Goal: Task Accomplishment & Management: Manage account settings

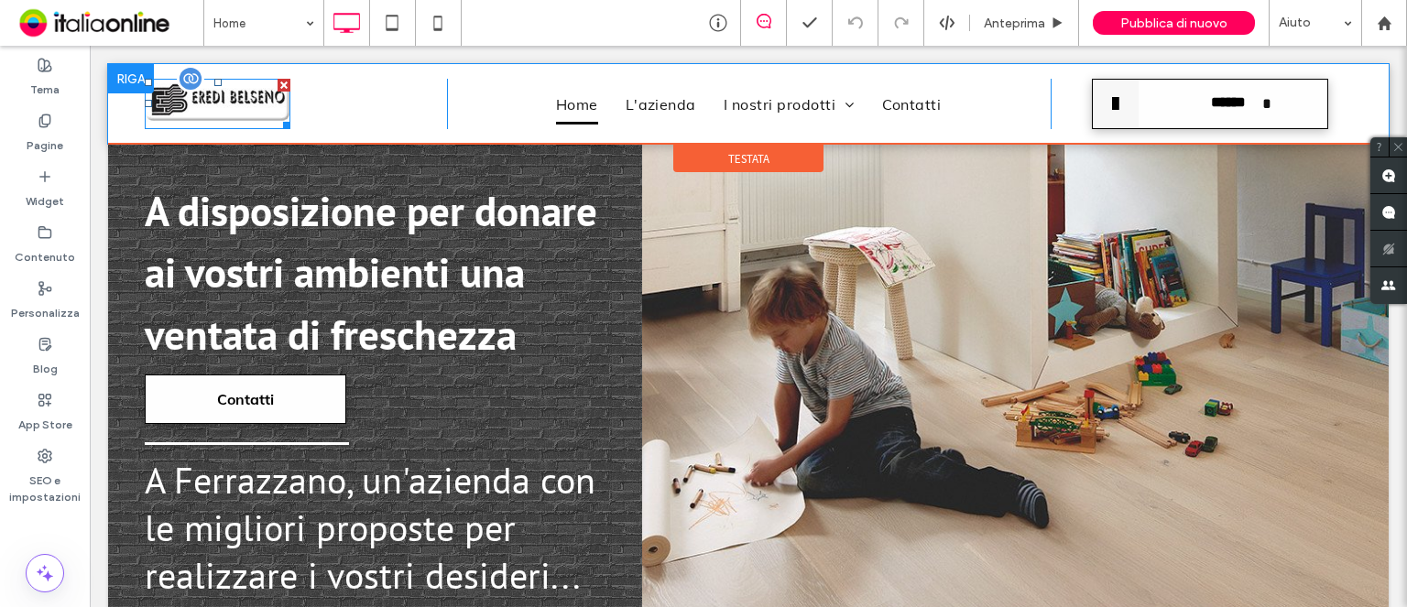
click at [248, 112] on img at bounding box center [218, 104] width 146 height 51
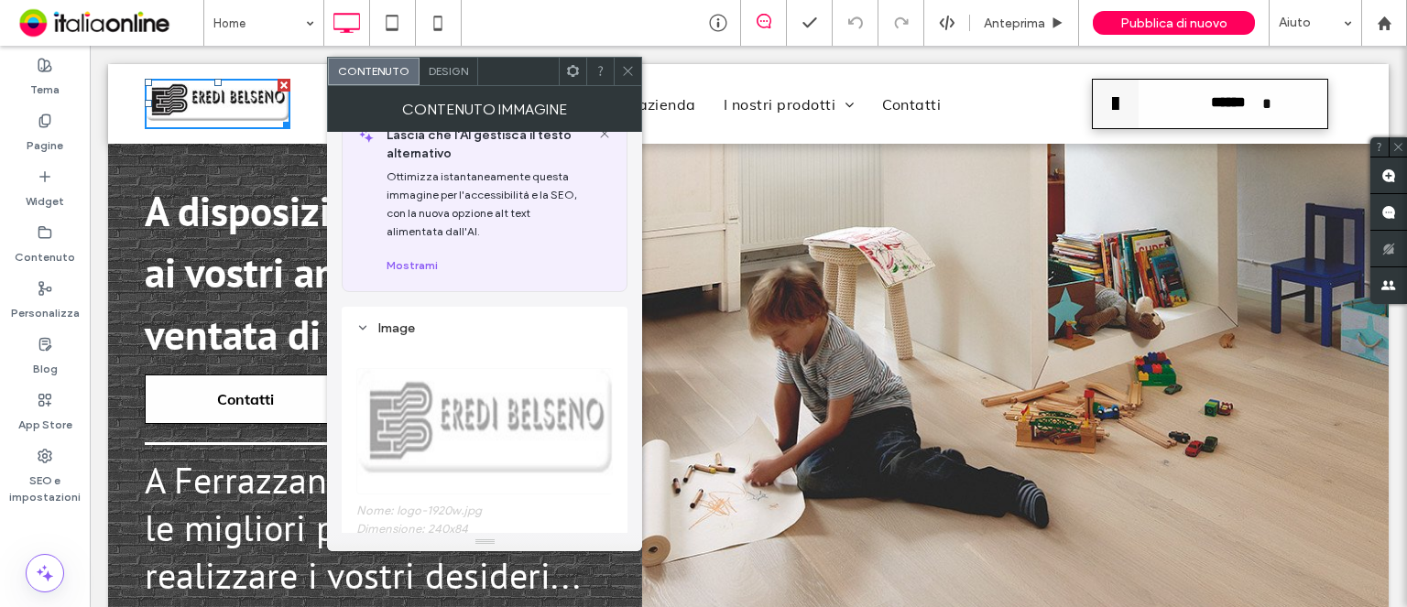
scroll to position [183, 0]
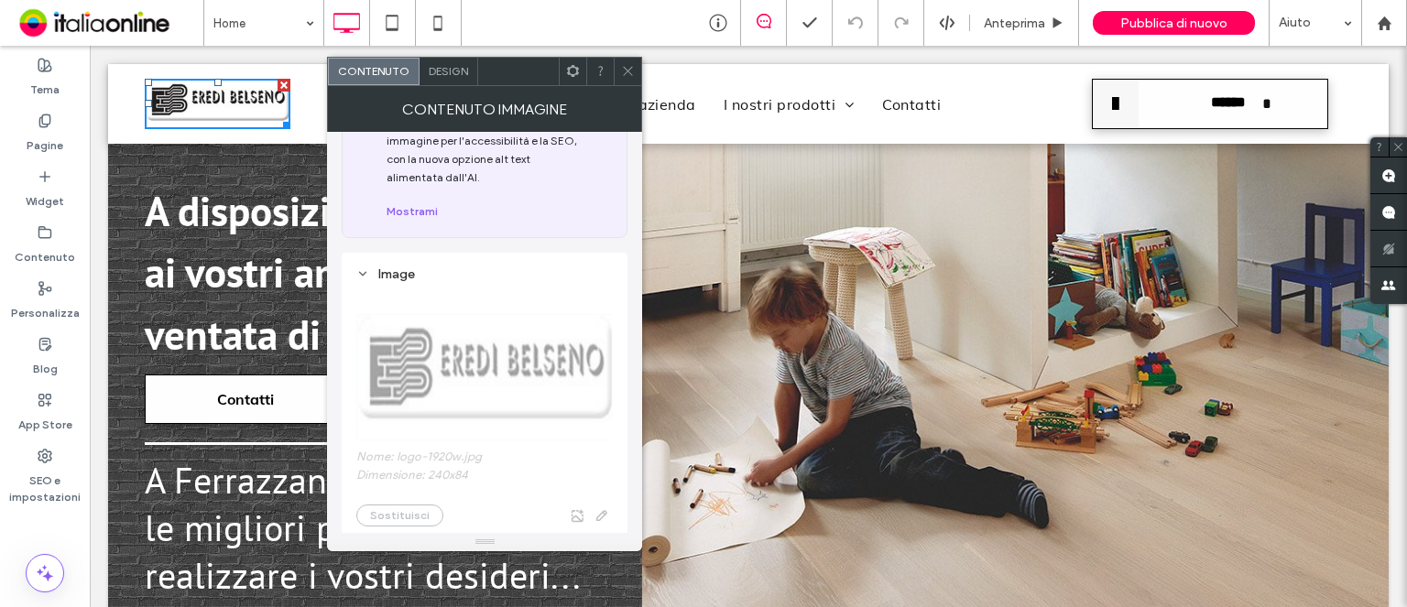
drag, startPoint x: 636, startPoint y: 63, endPoint x: 581, endPoint y: 79, distance: 56.2
click at [631, 65] on div at bounding box center [627, 71] width 27 height 27
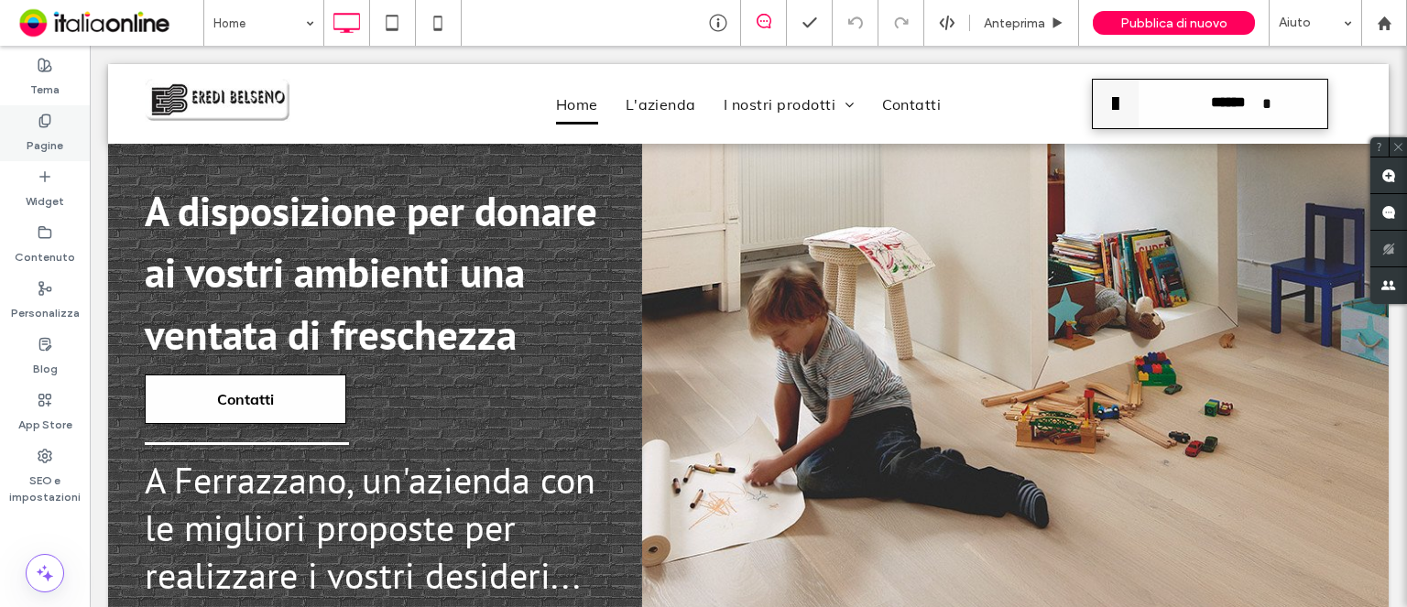
drag, startPoint x: 41, startPoint y: 147, endPoint x: 44, endPoint y: 158, distance: 10.4
click at [41, 147] on label "Pagine" at bounding box center [45, 141] width 37 height 26
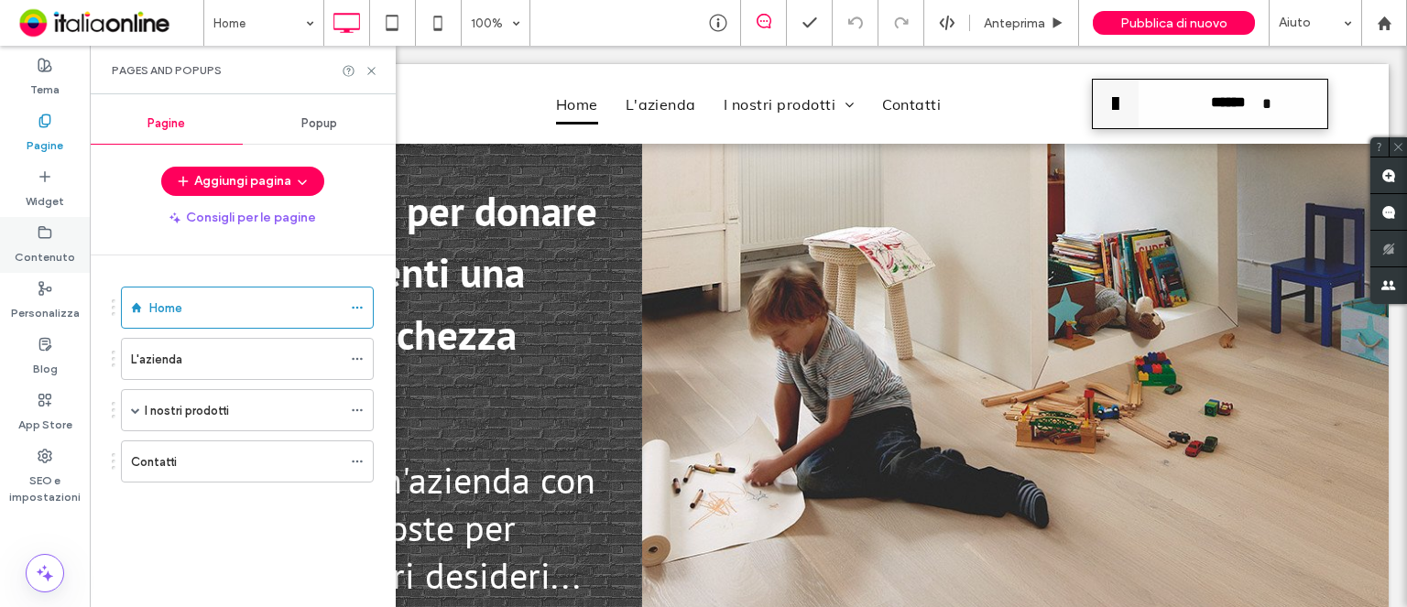
drag, startPoint x: 48, startPoint y: 244, endPoint x: 58, endPoint y: 253, distance: 13.6
click at [48, 244] on label "Contenuto" at bounding box center [45, 253] width 60 height 26
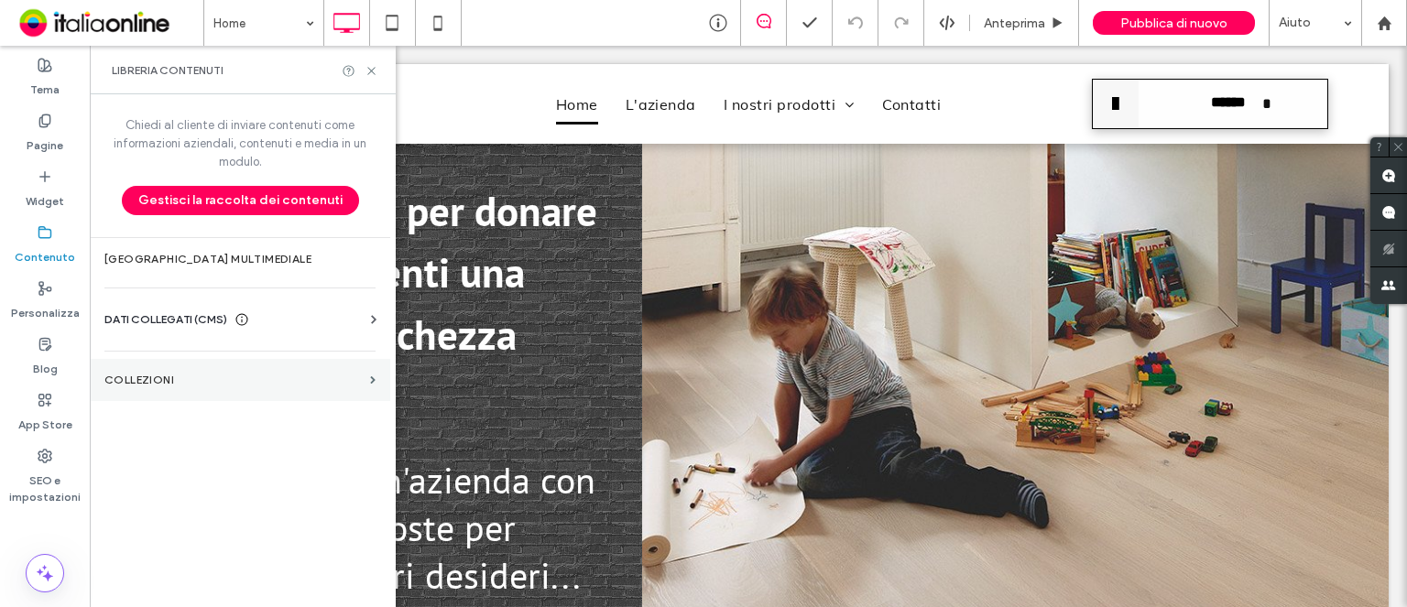
click at [180, 370] on section "COLLEZIONI" at bounding box center [240, 380] width 300 height 42
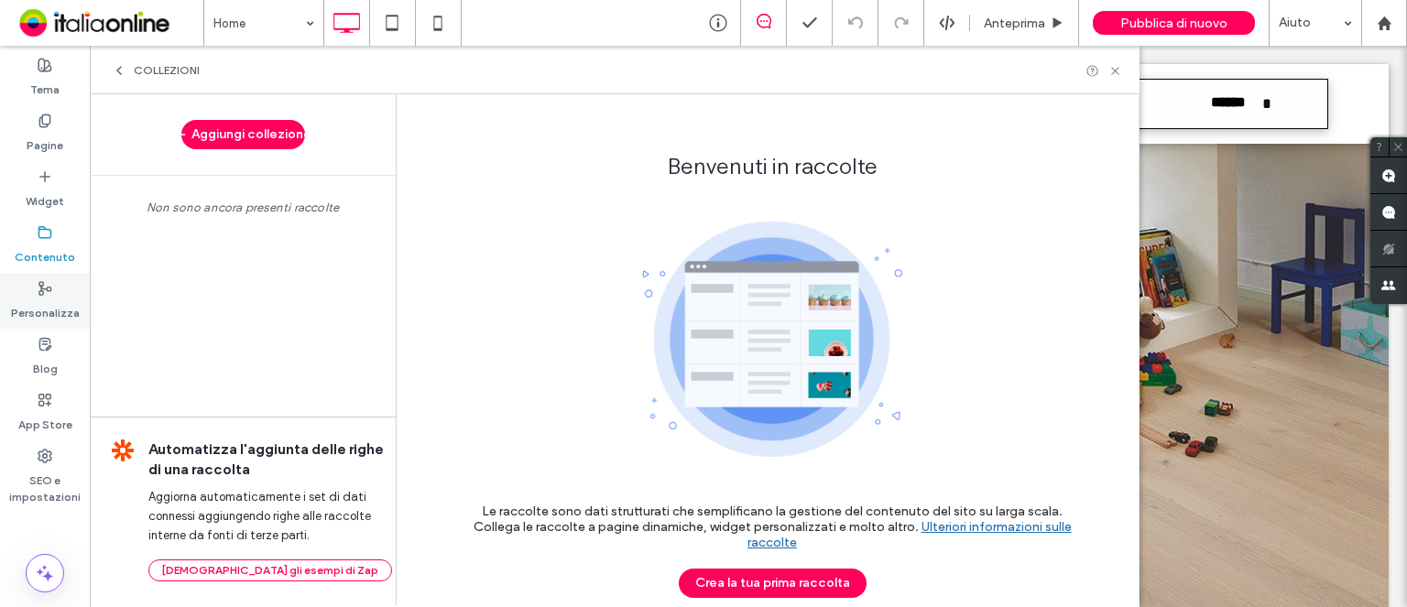
click at [46, 307] on label "Personalizza" at bounding box center [45, 309] width 69 height 26
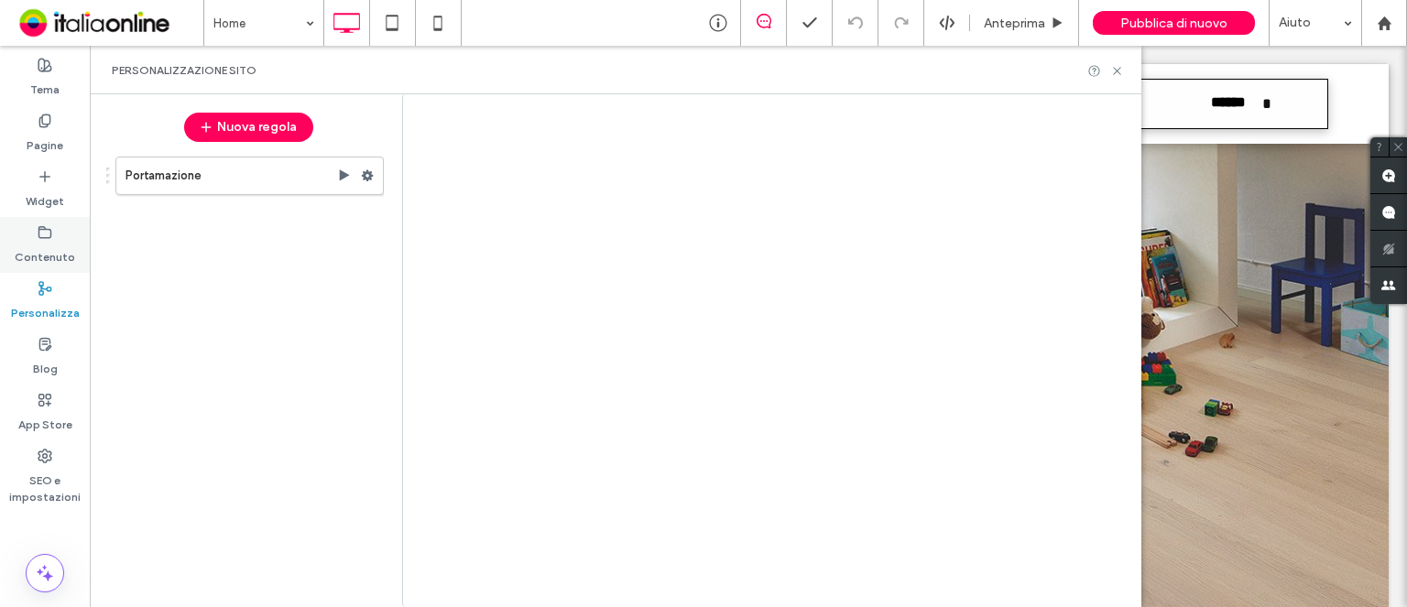
drag, startPoint x: 47, startPoint y: 242, endPoint x: 46, endPoint y: 263, distance: 21.1
click at [47, 242] on label "Contenuto" at bounding box center [45, 253] width 60 height 26
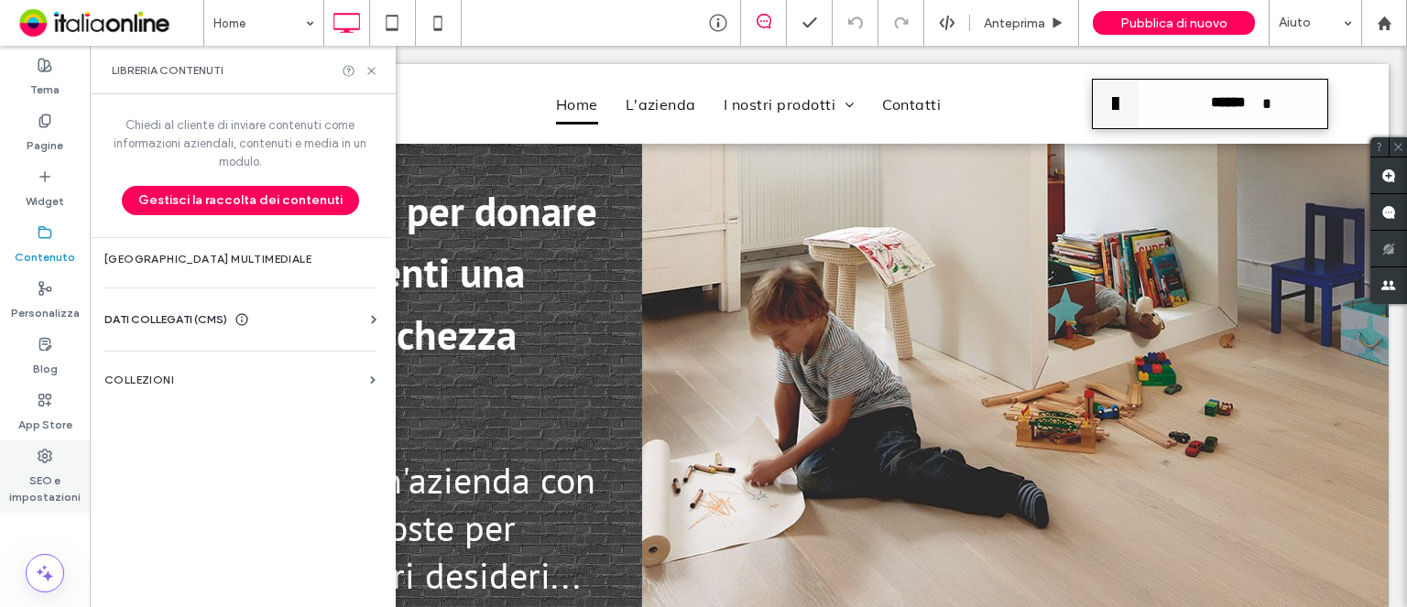
click at [46, 491] on label "SEO e impostazioni" at bounding box center [45, 484] width 90 height 42
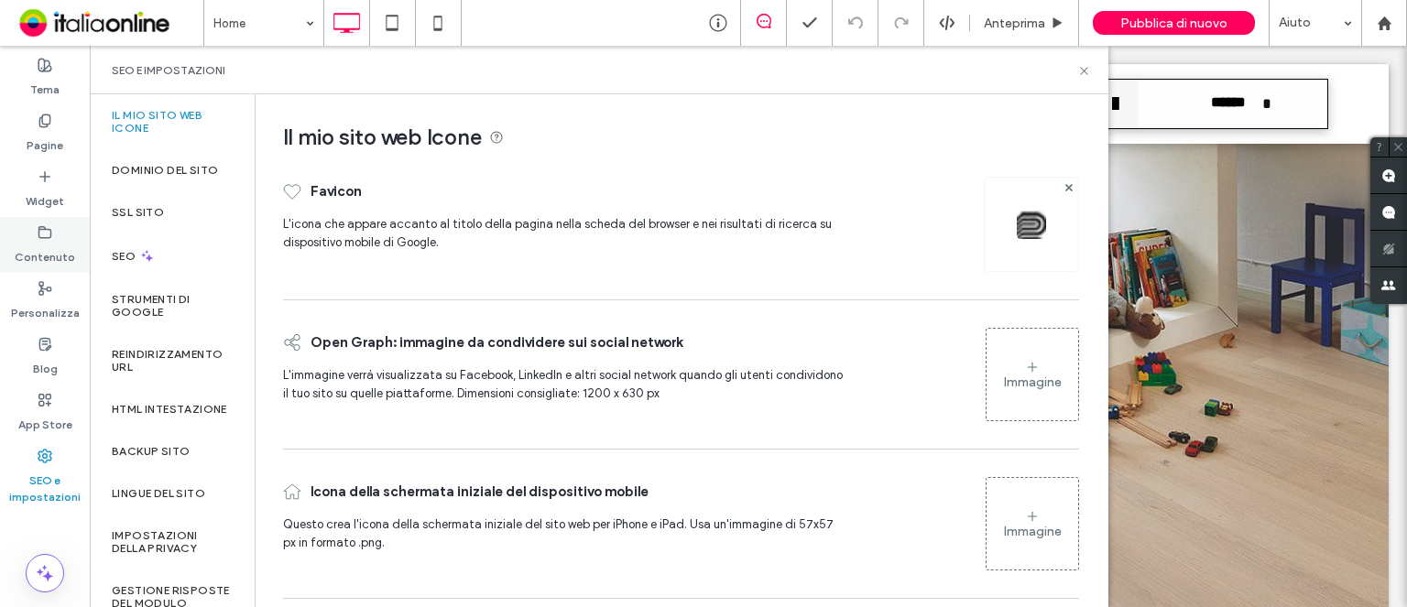
click at [49, 285] on icon at bounding box center [45, 288] width 15 height 15
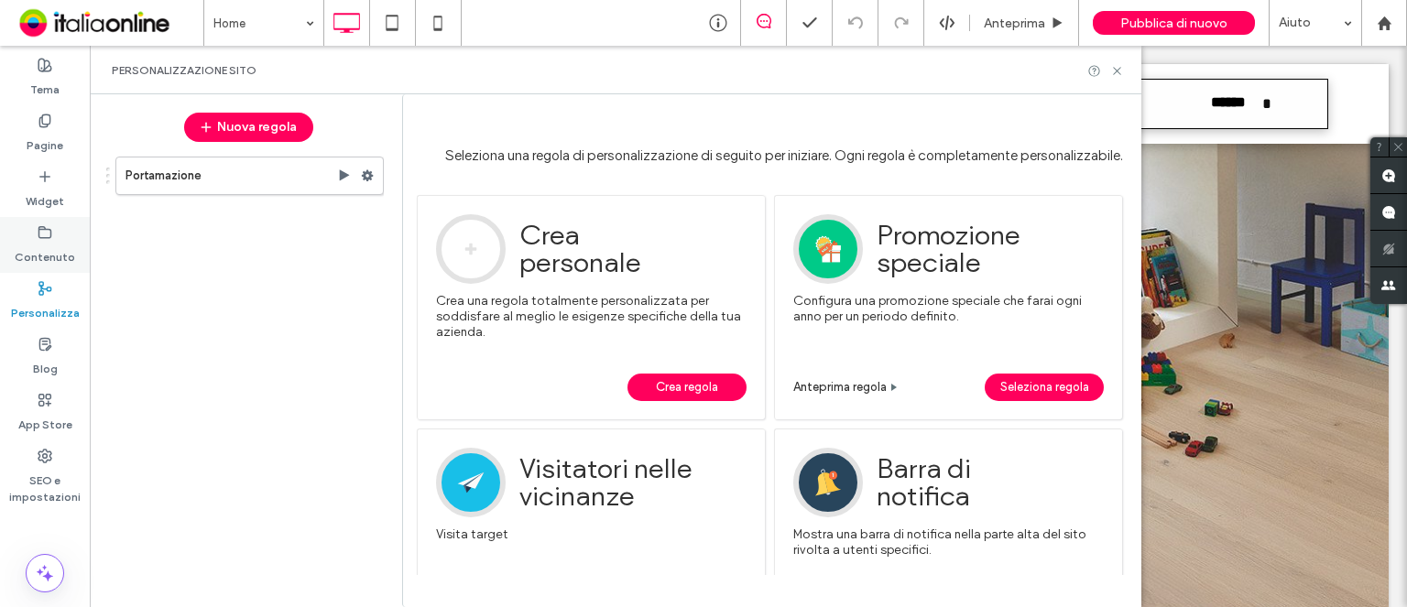
click at [54, 248] on label "Contenuto" at bounding box center [45, 253] width 60 height 26
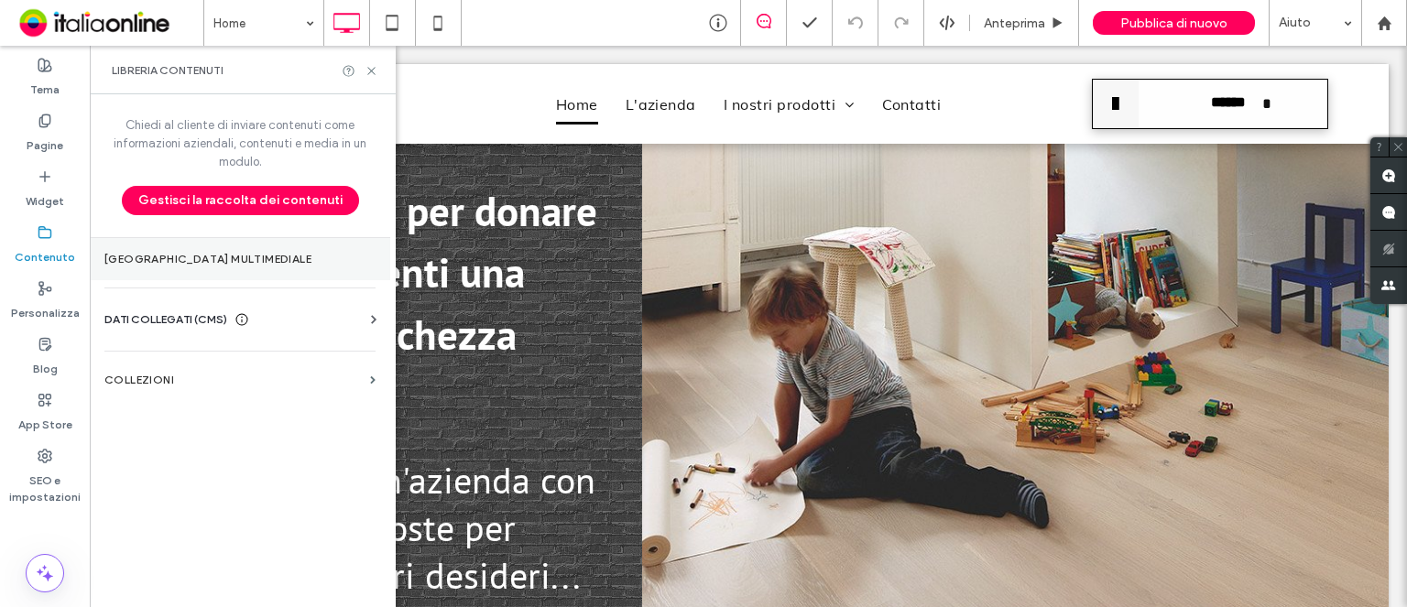
click at [239, 255] on label "[GEOGRAPHIC_DATA] multimediale" at bounding box center [239, 259] width 271 height 13
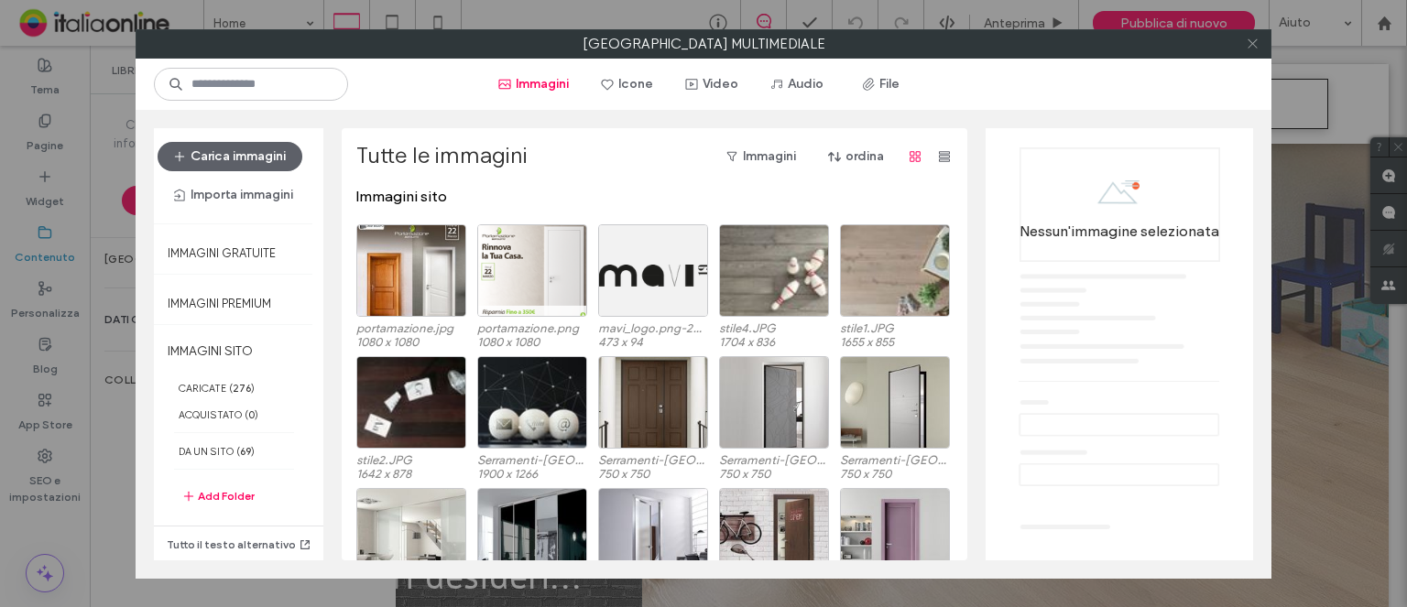
click at [1246, 40] on icon at bounding box center [1252, 44] width 14 height 14
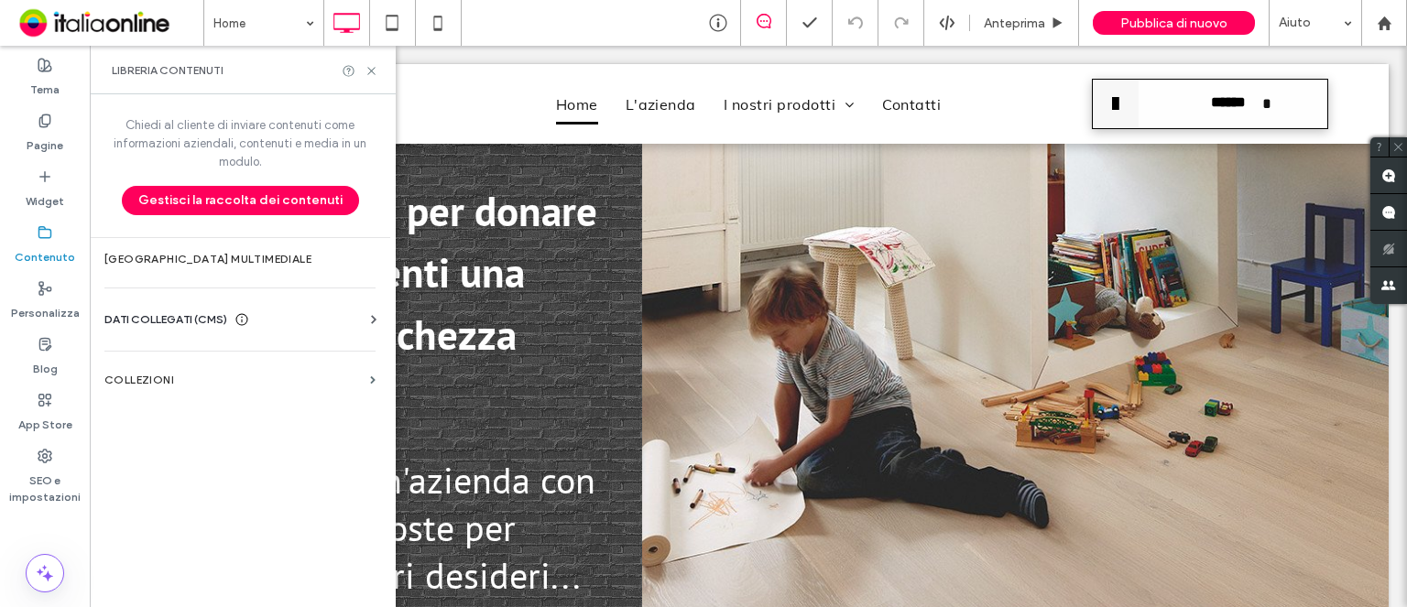
click at [334, 301] on div "DATI COLLEGATI (CMS) Informazioni aziendali Testo aziendale Immagini aziendali …" at bounding box center [240, 320] width 300 height 48
click at [365, 312] on icon at bounding box center [373, 319] width 18 height 18
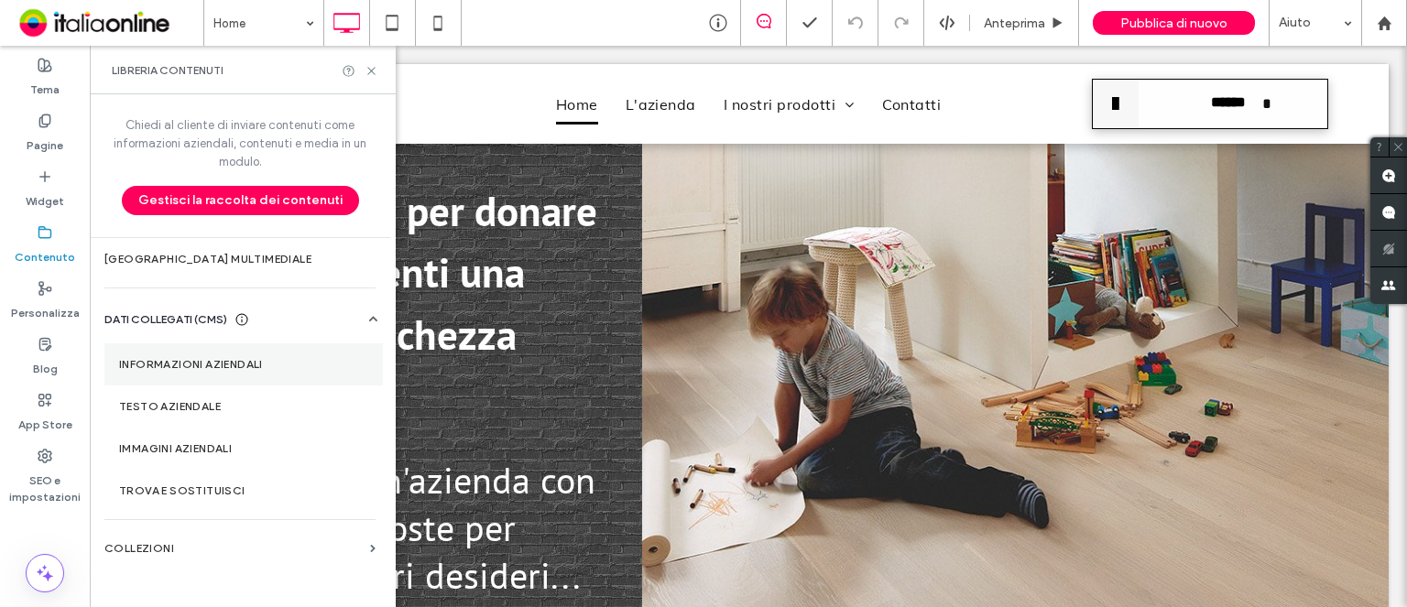
click at [223, 358] on label "Informazioni aziendali" at bounding box center [243, 364] width 249 height 13
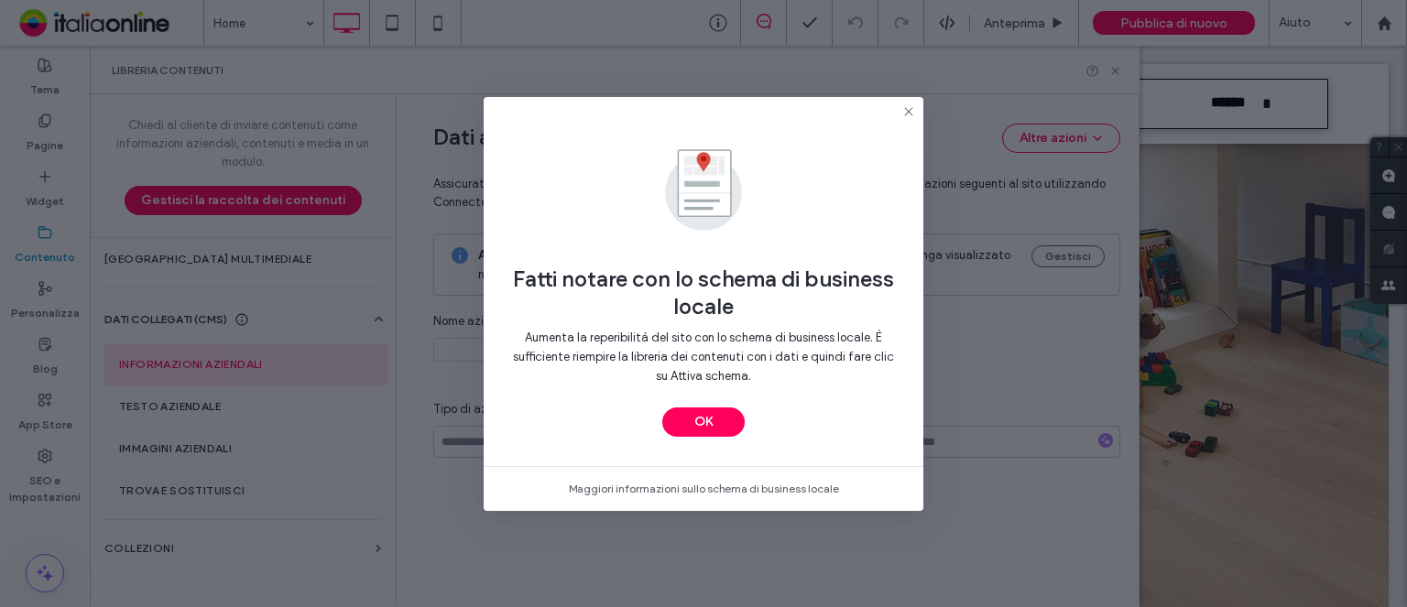
type input "**********"
click at [905, 111] on icon at bounding box center [908, 111] width 15 height 15
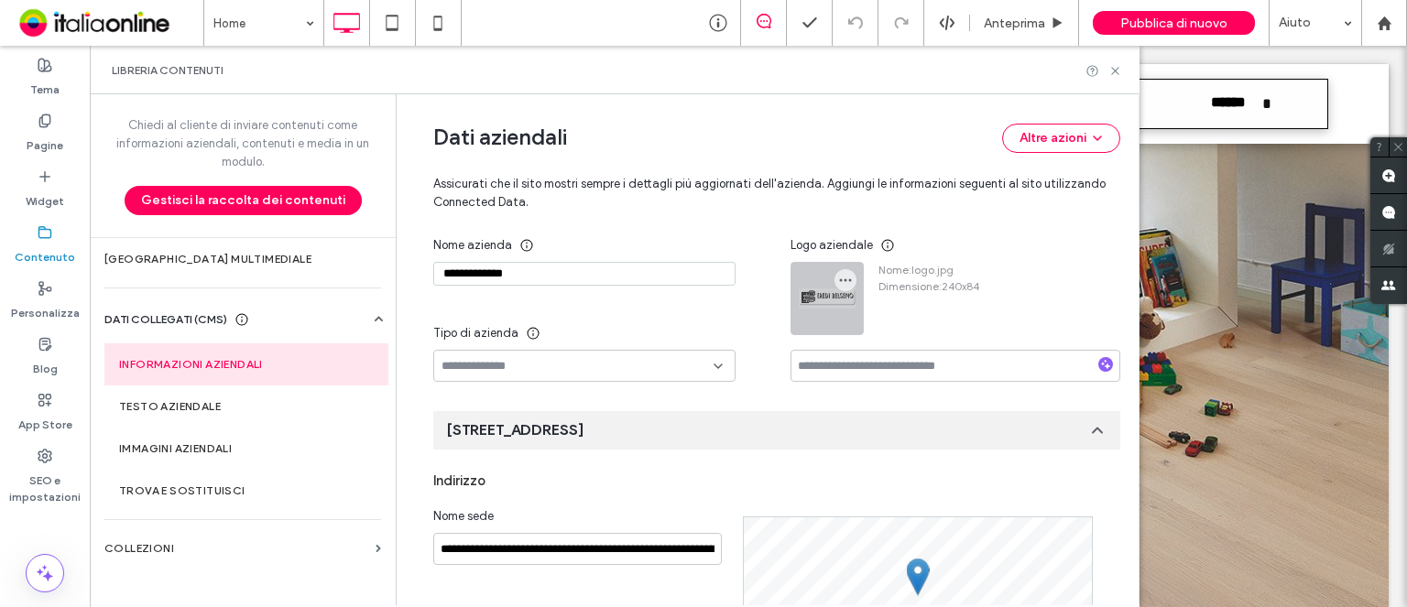
scroll to position [0, 0]
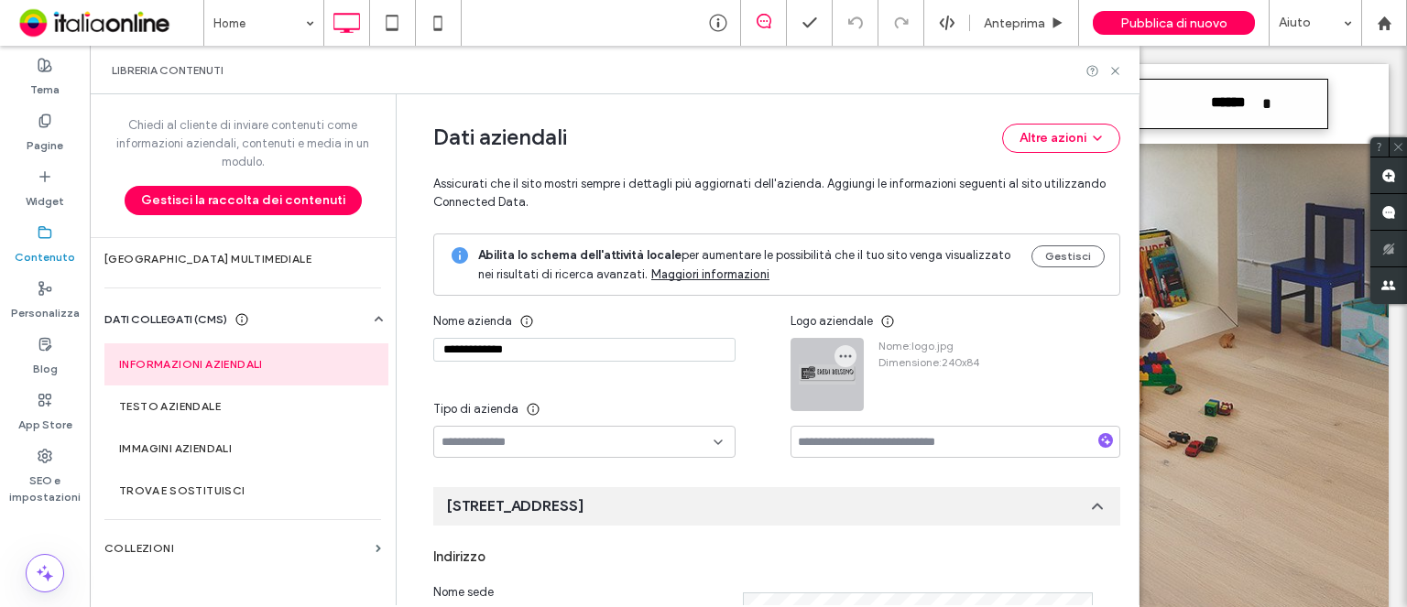
click at [826, 376] on div at bounding box center [826, 374] width 71 height 71
click at [838, 353] on icon "button" at bounding box center [845, 356] width 15 height 15
click at [901, 397] on span "Sostituisci immagine" at bounding box center [921, 399] width 114 height 18
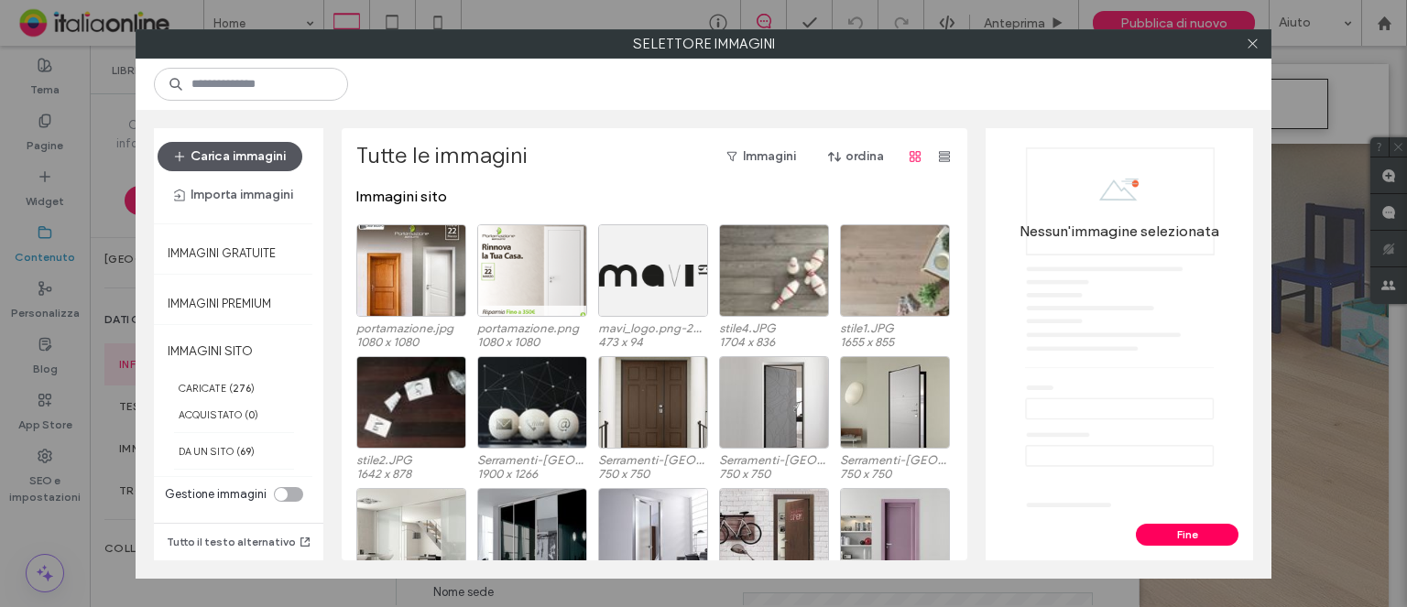
click at [255, 168] on button "Carica immagini" at bounding box center [230, 156] width 145 height 29
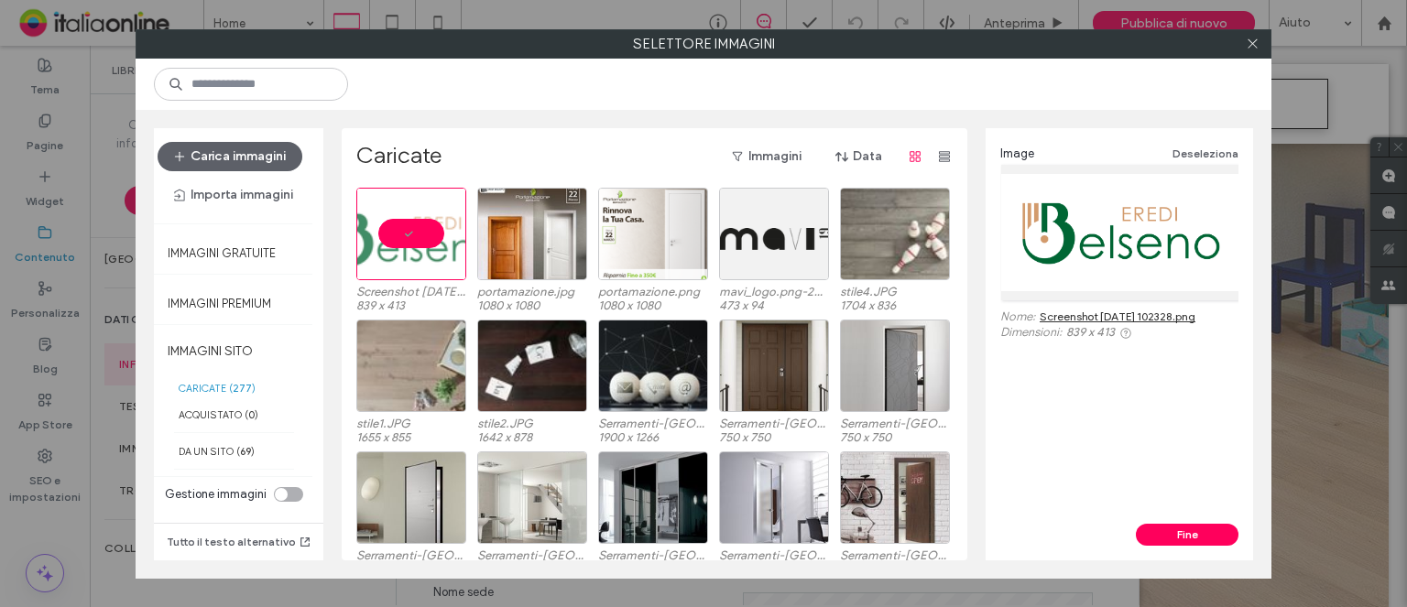
drag, startPoint x: 1102, startPoint y: 274, endPoint x: 388, endPoint y: 245, distance: 713.9
click at [392, 232] on div at bounding box center [411, 234] width 110 height 92
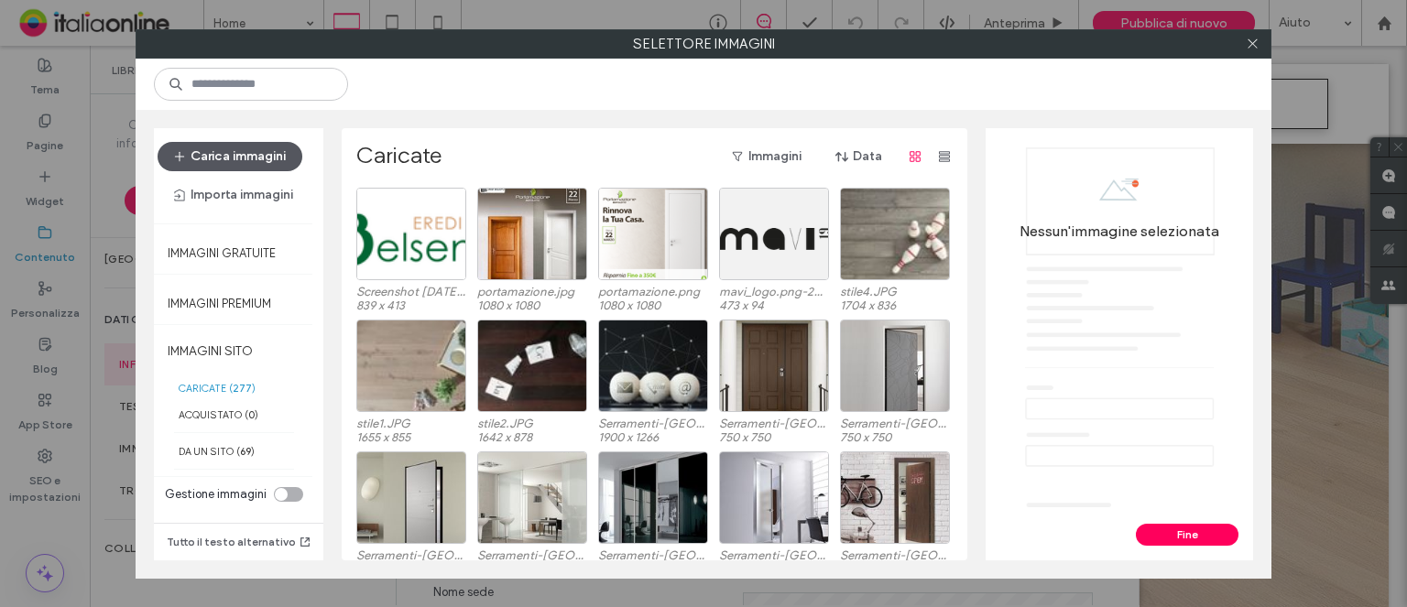
click at [252, 169] on button "Carica immagini" at bounding box center [230, 156] width 145 height 29
click at [198, 168] on button "Carica immagini" at bounding box center [230, 156] width 145 height 29
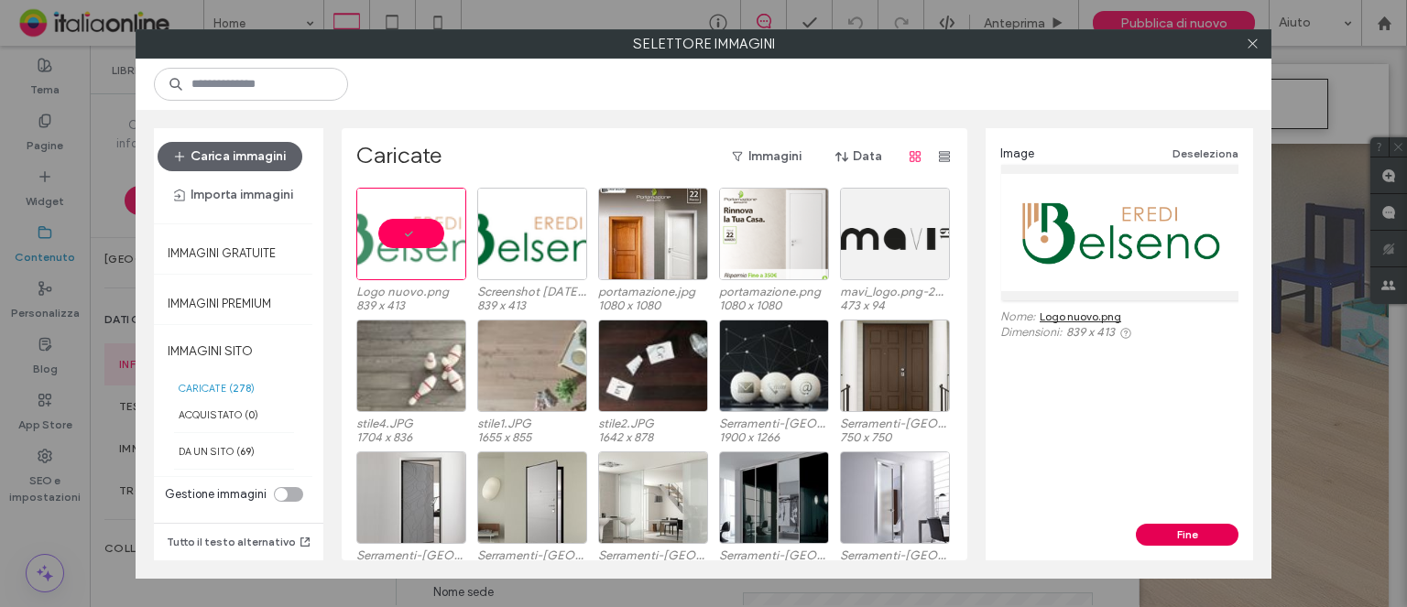
click at [1178, 538] on button "Fine" at bounding box center [1186, 535] width 103 height 22
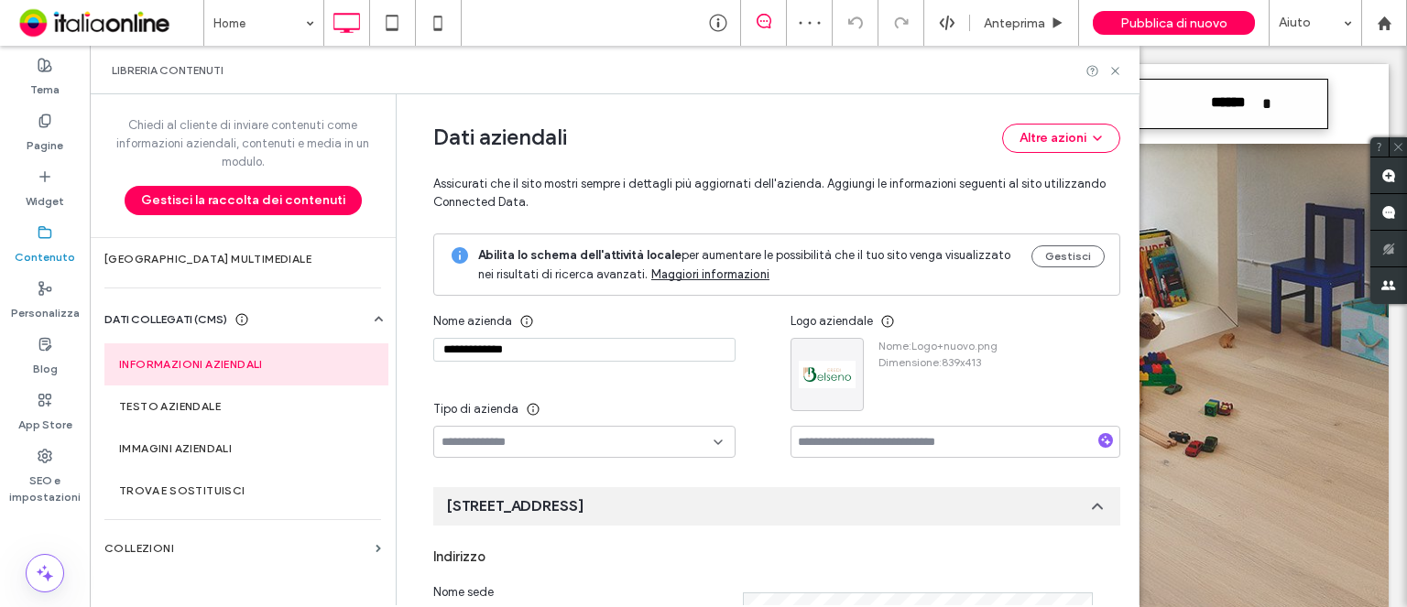
drag, startPoint x: 1117, startPoint y: 72, endPoint x: 1123, endPoint y: 64, distance: 9.9
click at [1122, 65] on div "Libreria contenuti" at bounding box center [614, 70] width 1049 height 49
click at [1117, 69] on icon at bounding box center [1115, 71] width 14 height 14
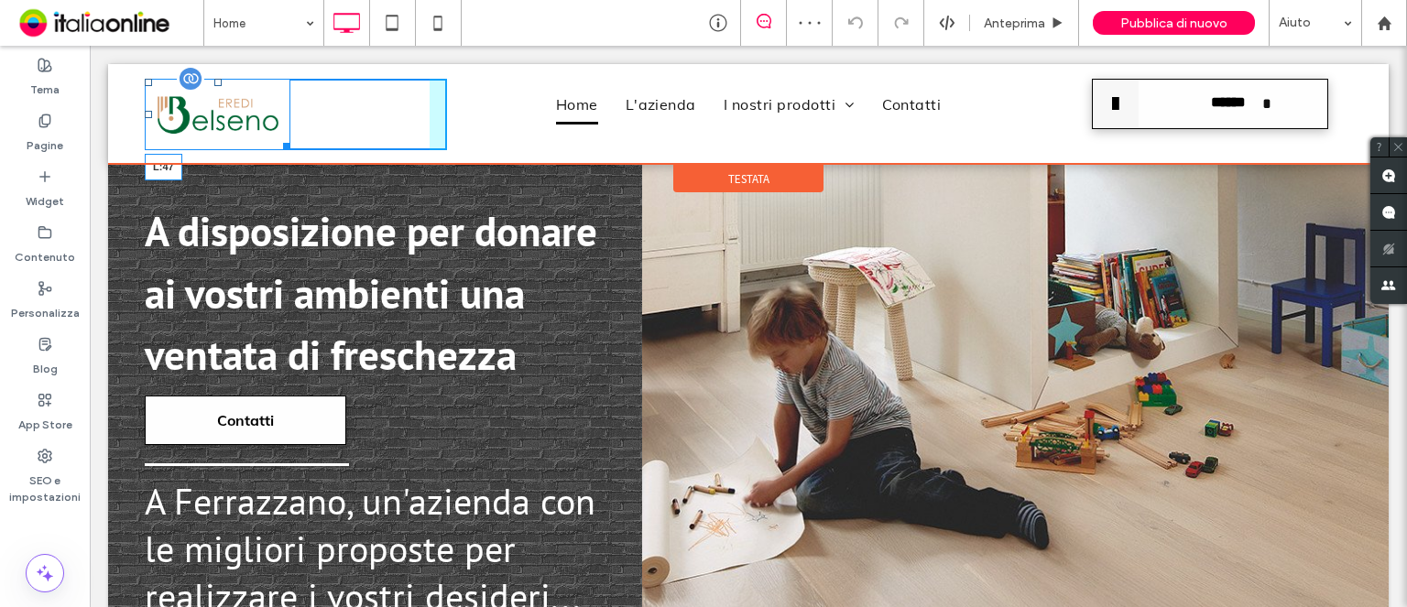
drag, startPoint x: 148, startPoint y: 116, endPoint x: 191, endPoint y: 118, distance: 43.1
click at [191, 118] on div "L:47" at bounding box center [218, 114] width 146 height 71
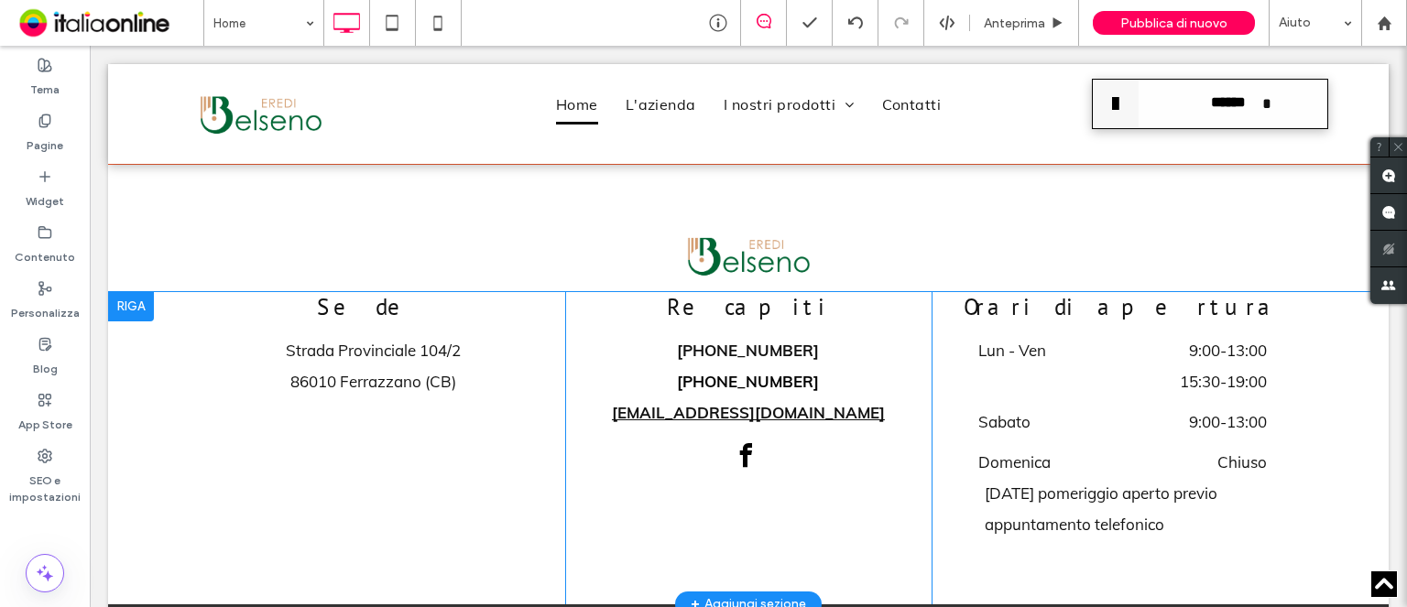
scroll to position [3105, 0]
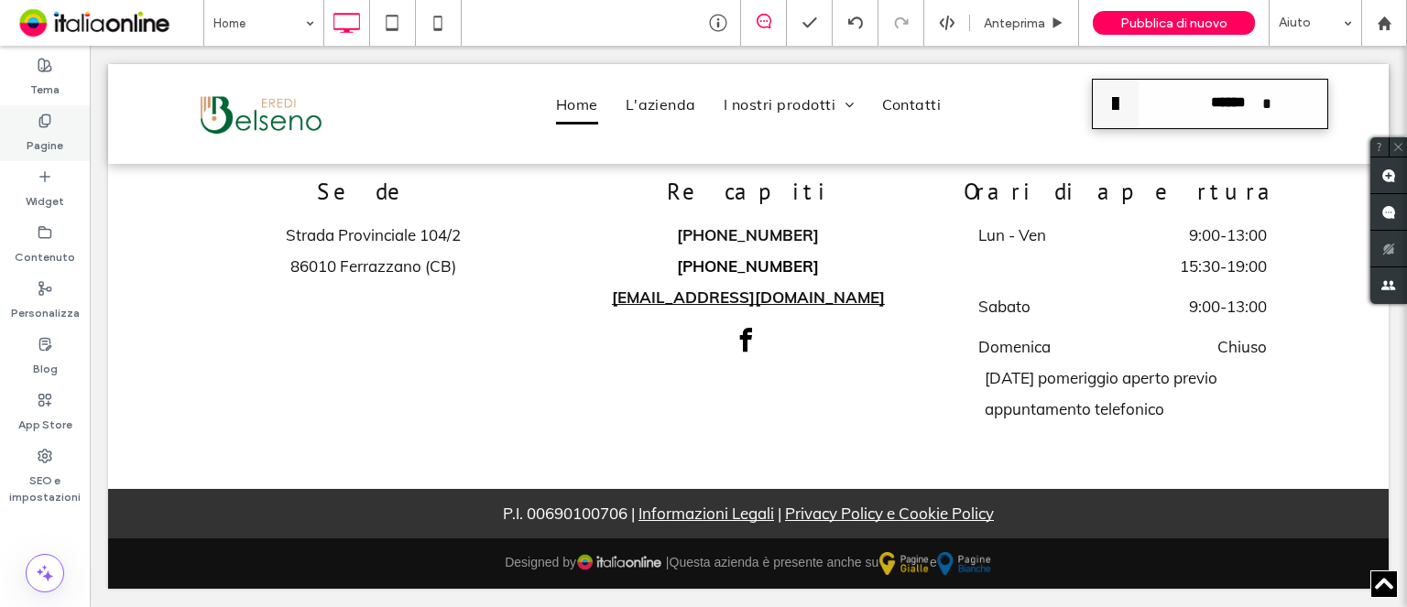
drag, startPoint x: 29, startPoint y: 138, endPoint x: 33, endPoint y: 120, distance: 18.7
click at [29, 138] on label "Pagine" at bounding box center [45, 141] width 37 height 26
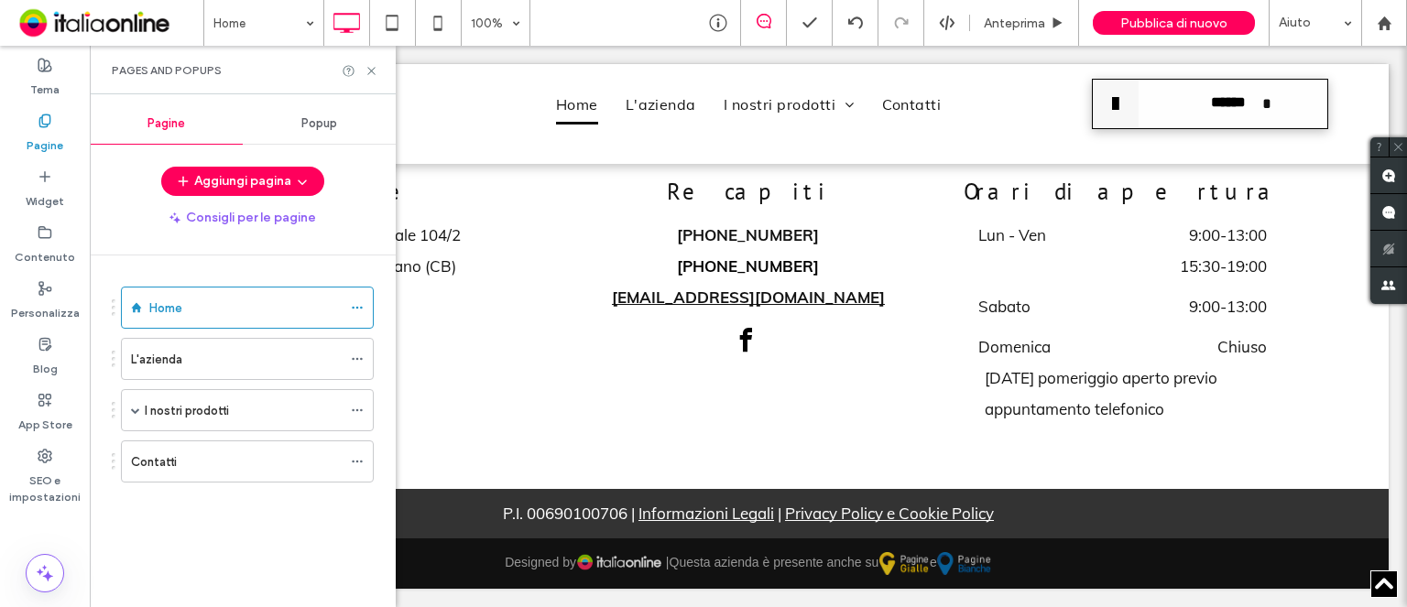
click at [234, 359] on div "L'azienda" at bounding box center [236, 359] width 211 height 19
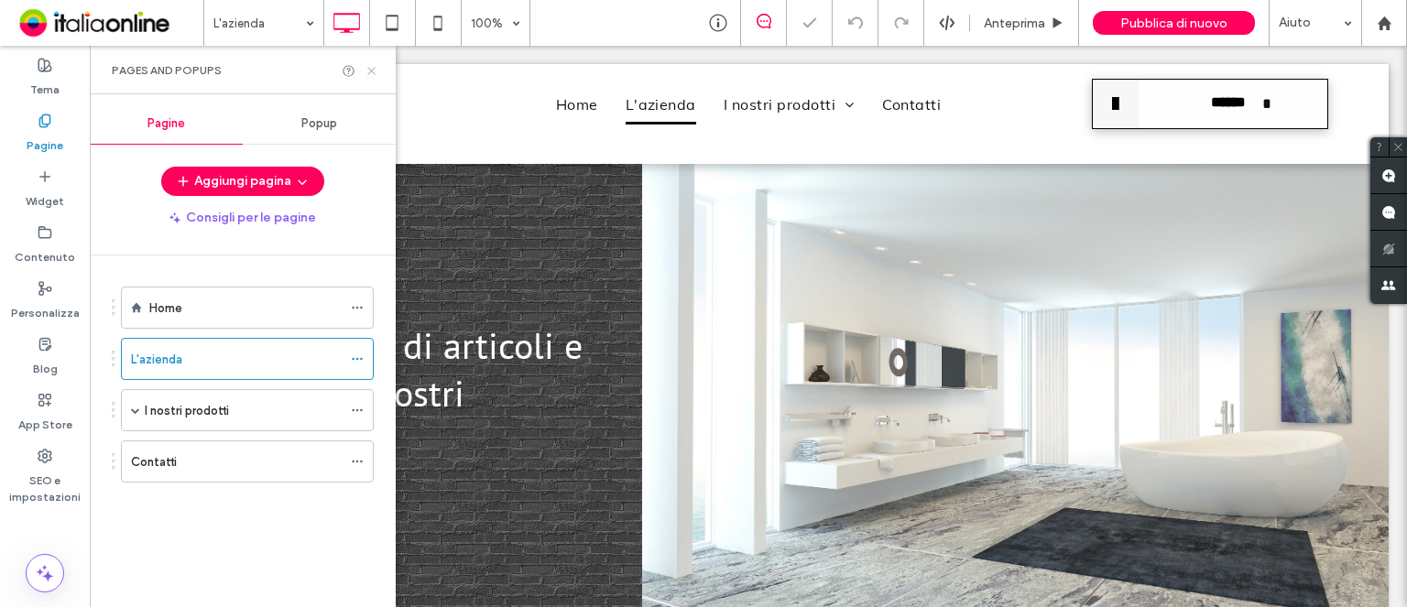
click at [368, 68] on use at bounding box center [370, 70] width 7 height 7
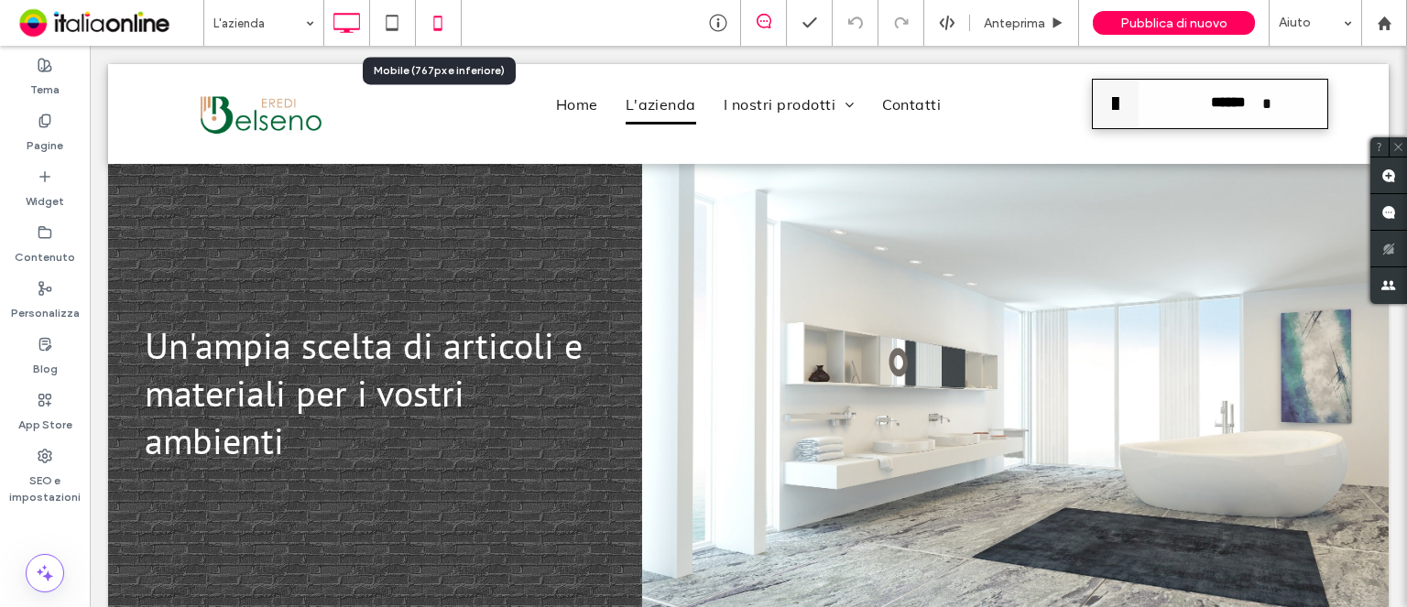
click at [428, 21] on icon at bounding box center [437, 23] width 37 height 37
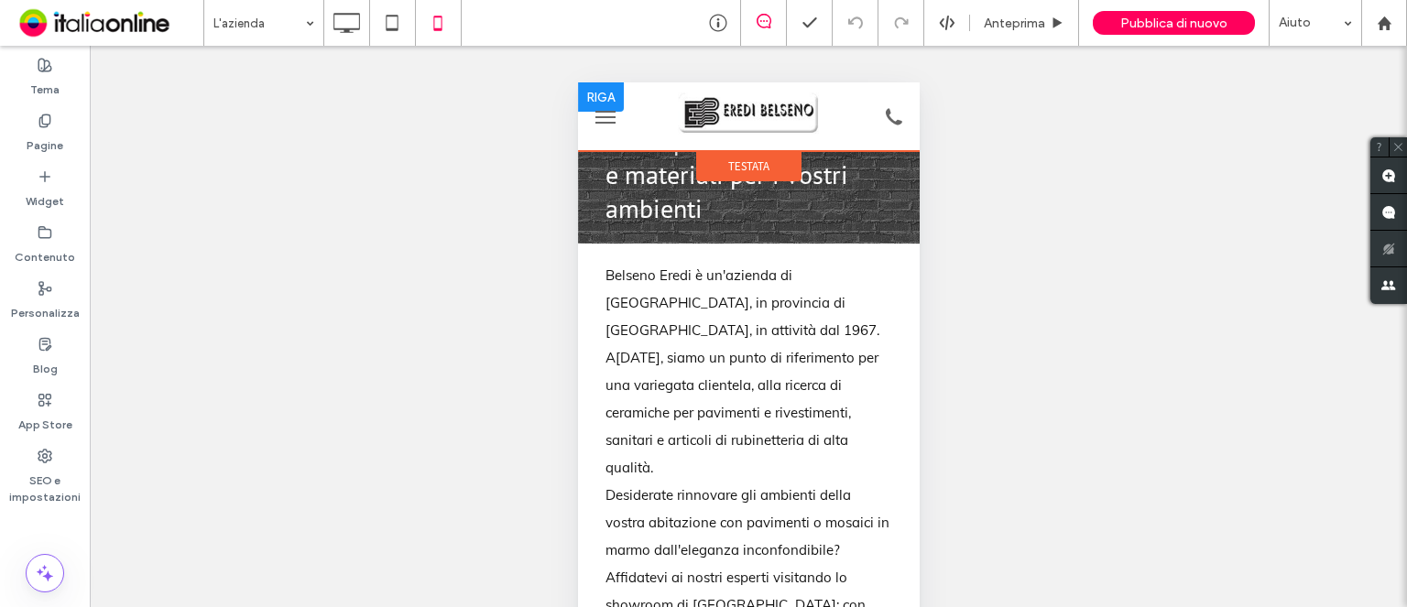
scroll to position [366, 0]
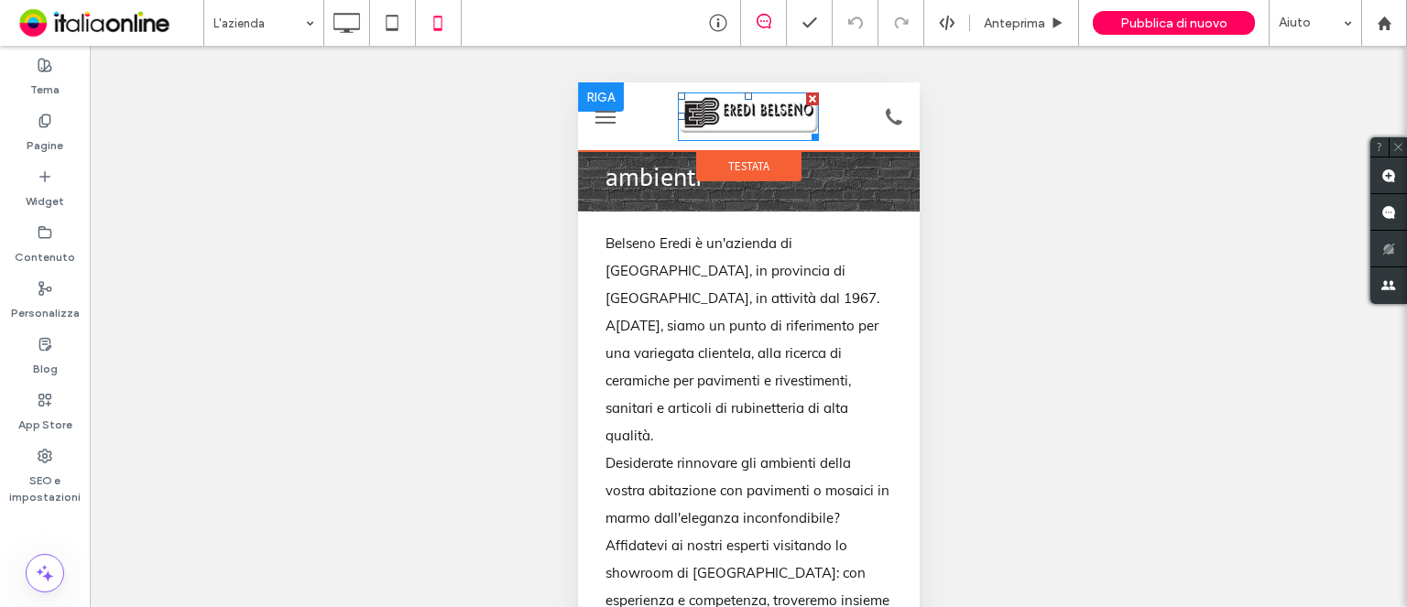
click at [733, 111] on img at bounding box center [747, 116] width 141 height 49
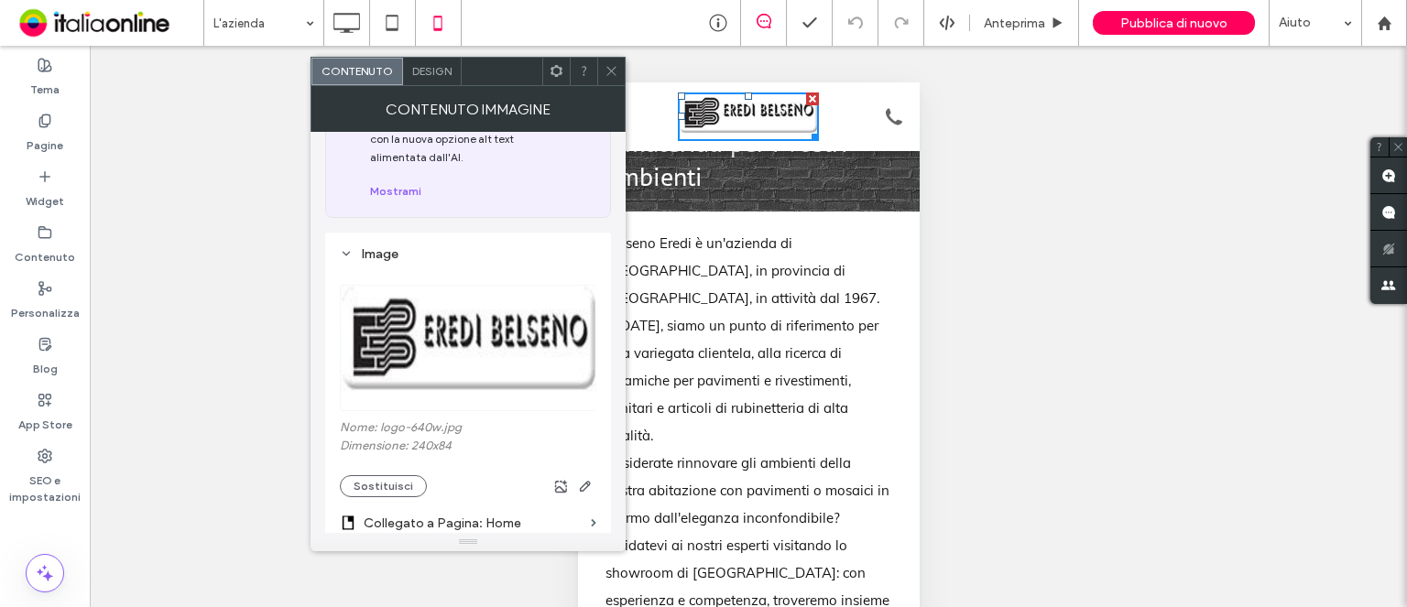
scroll to position [275, 0]
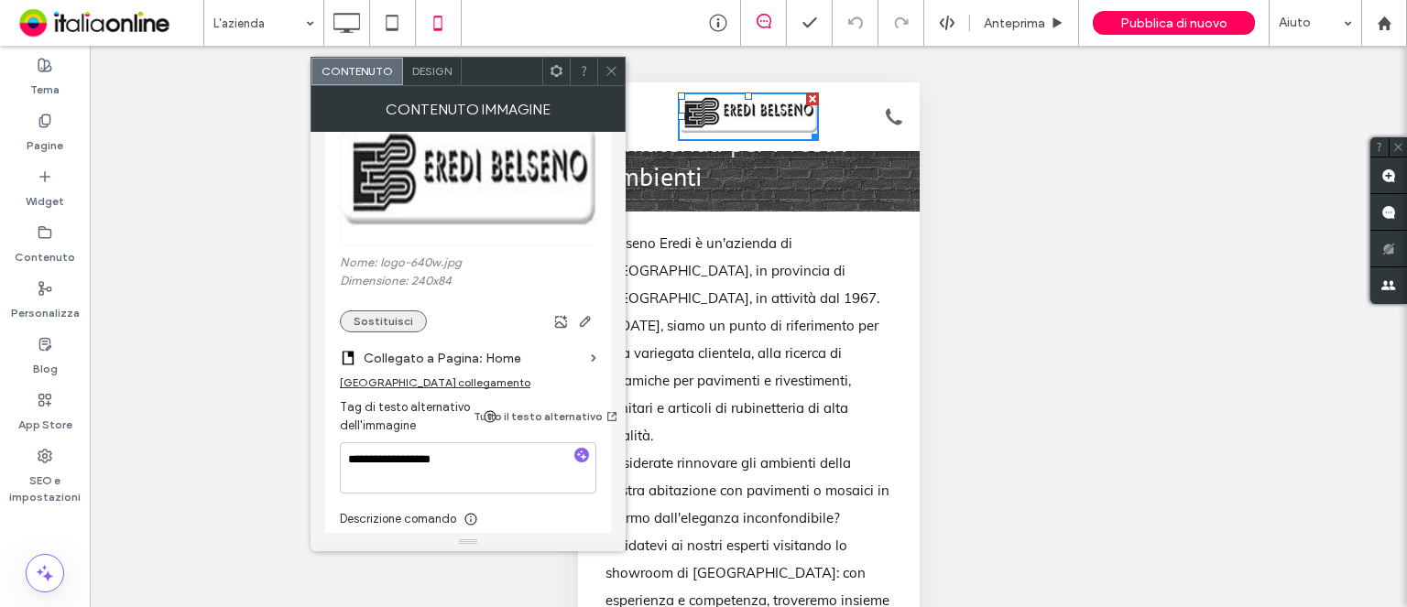
click at [398, 323] on button "Sostituisci" at bounding box center [383, 321] width 87 height 22
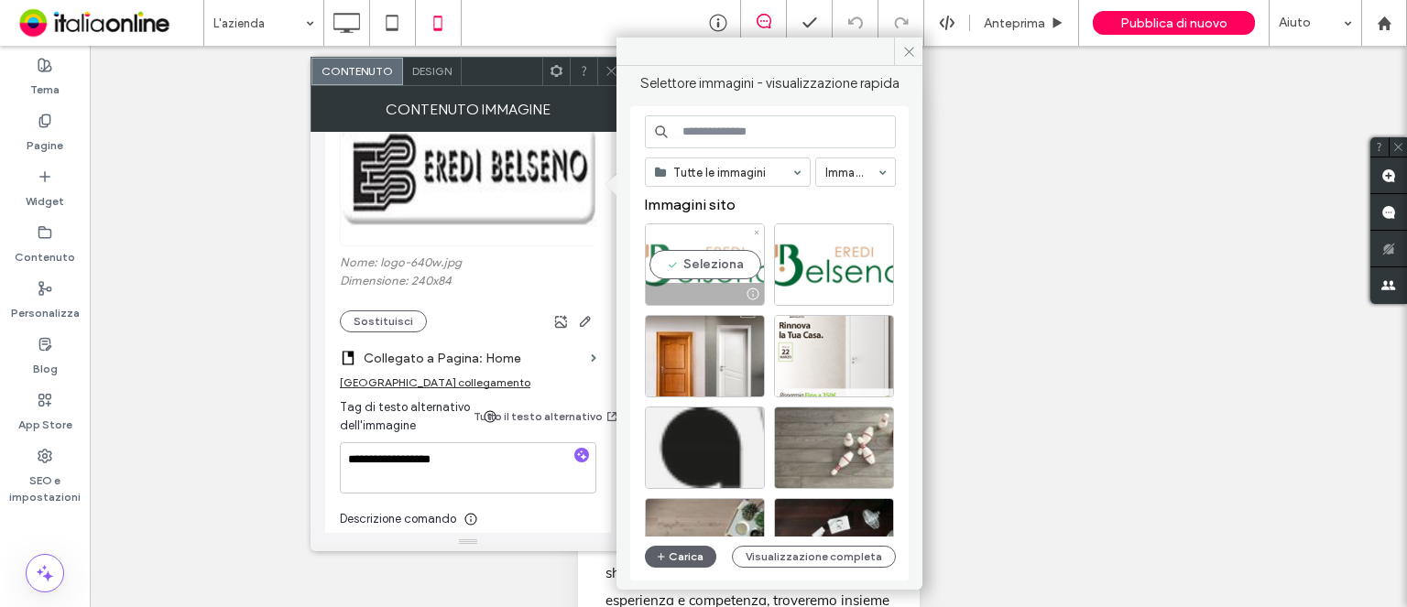
click at [725, 257] on div "Seleziona" at bounding box center [705, 264] width 120 height 82
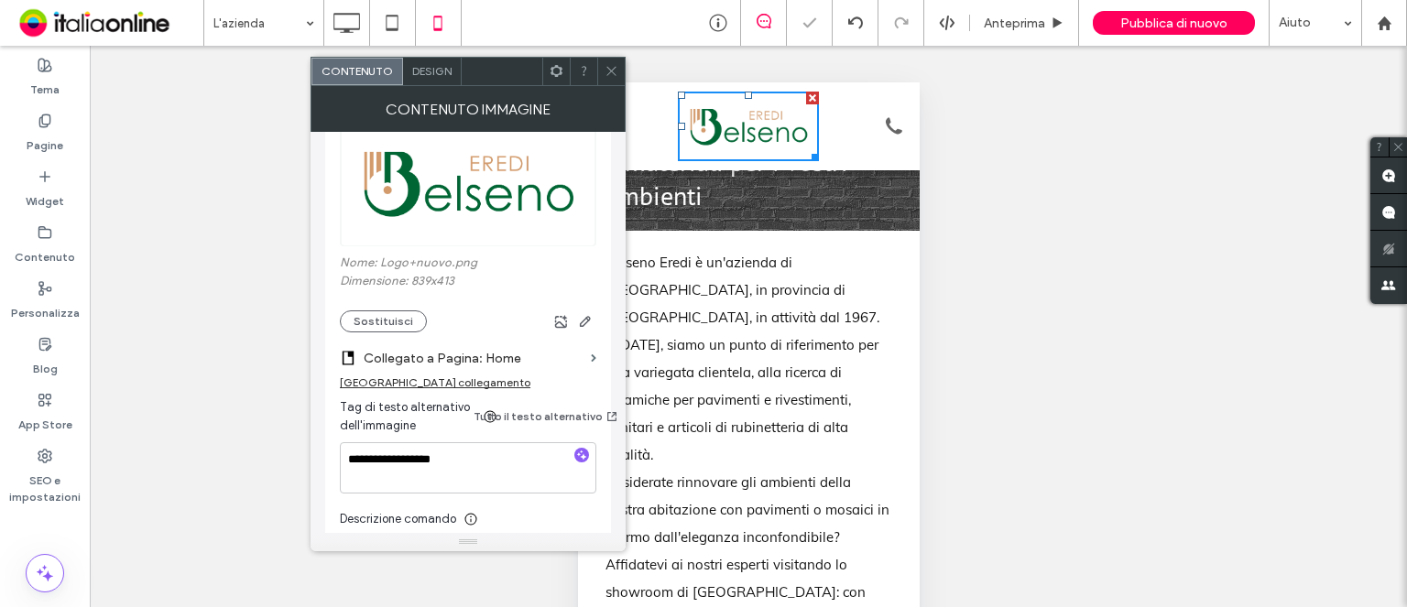
click at [612, 76] on icon at bounding box center [611, 71] width 14 height 14
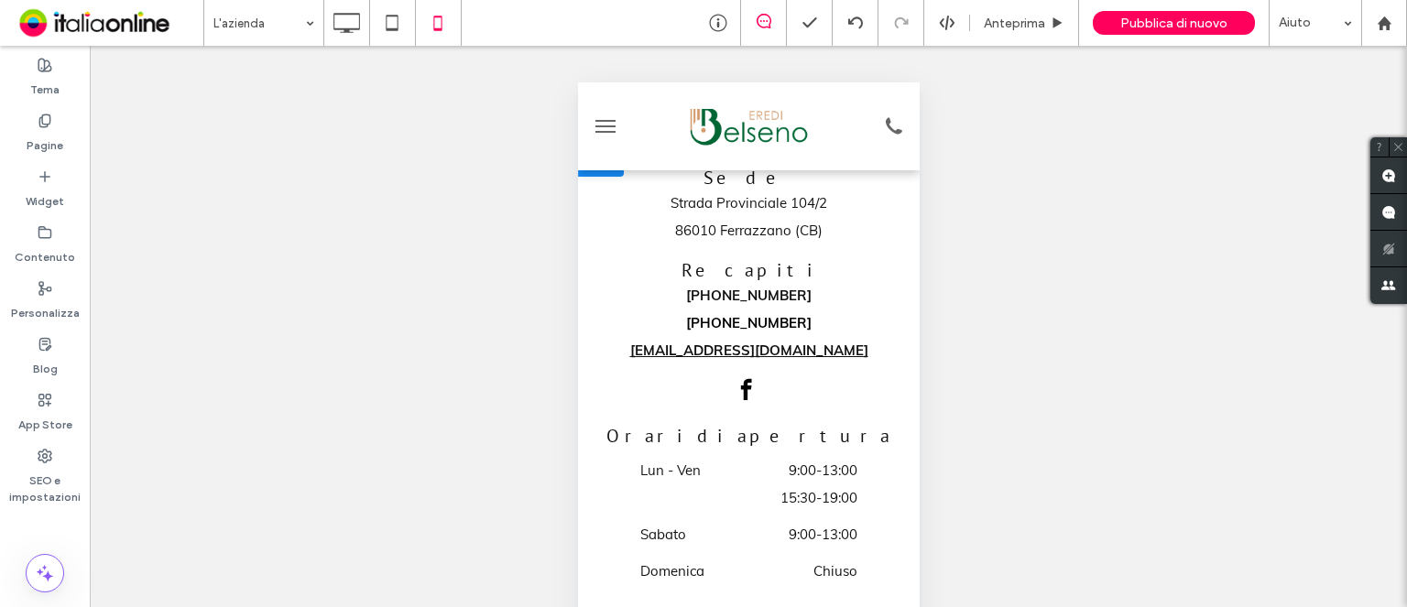
scroll to position [2896, 0]
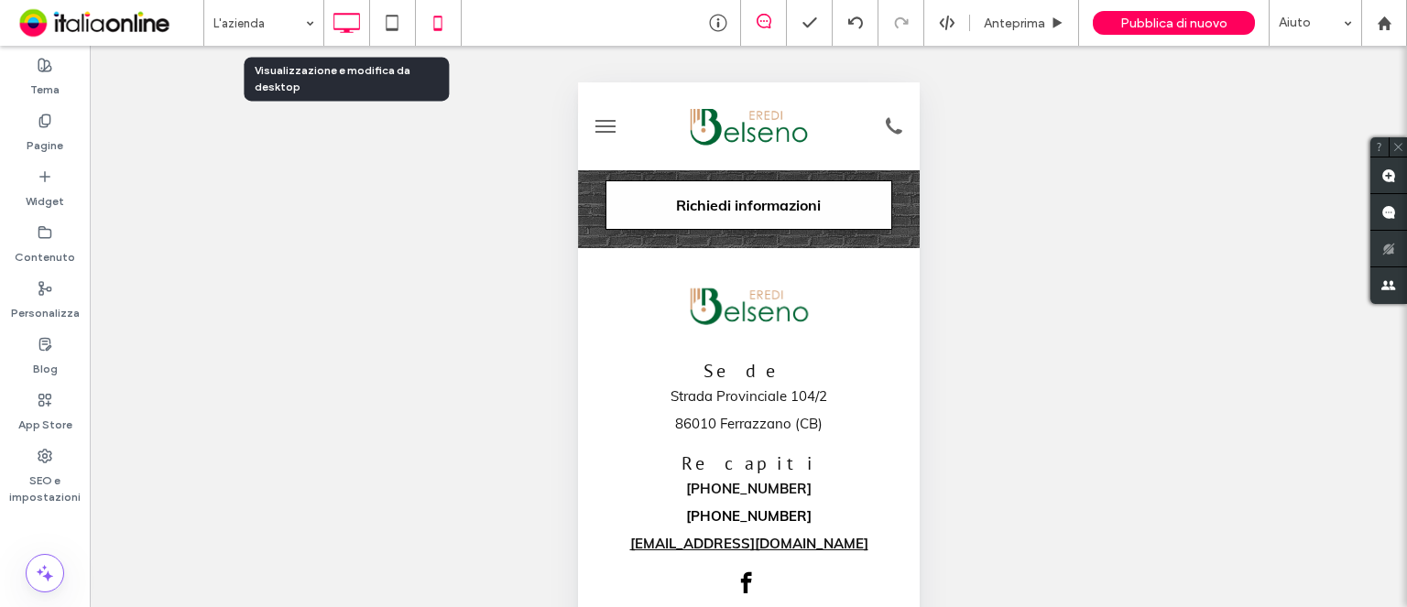
click at [333, 28] on use at bounding box center [346, 23] width 27 height 20
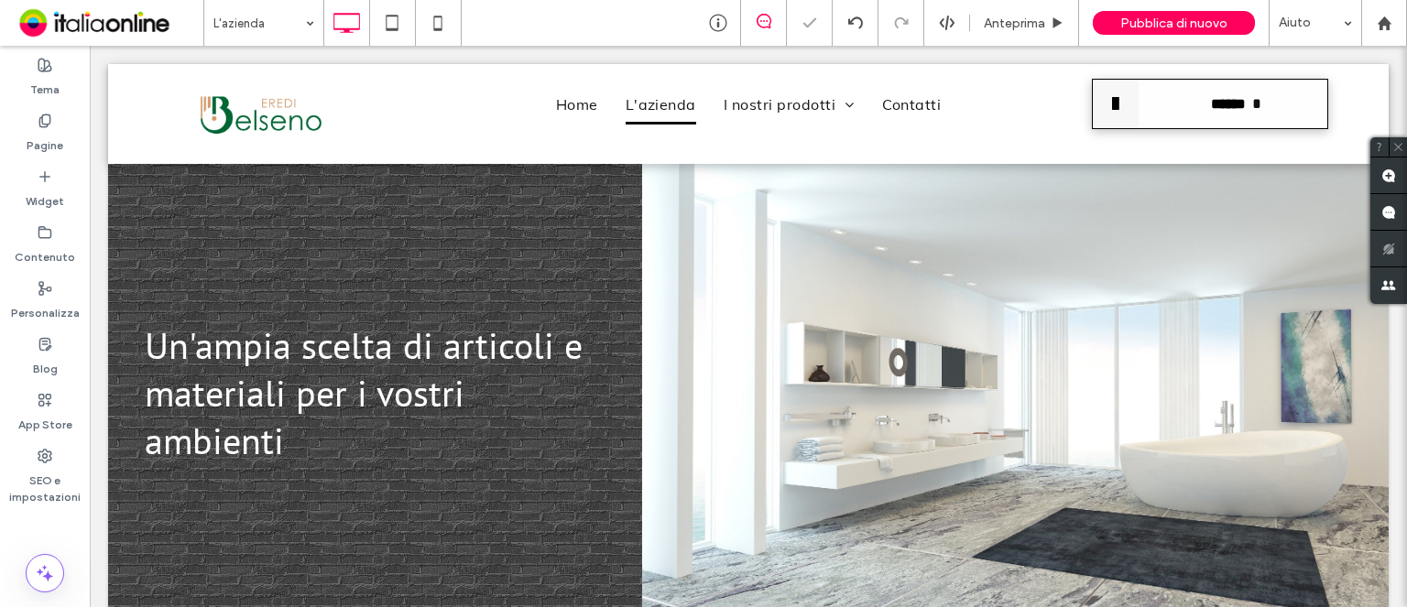
scroll to position [0, 0]
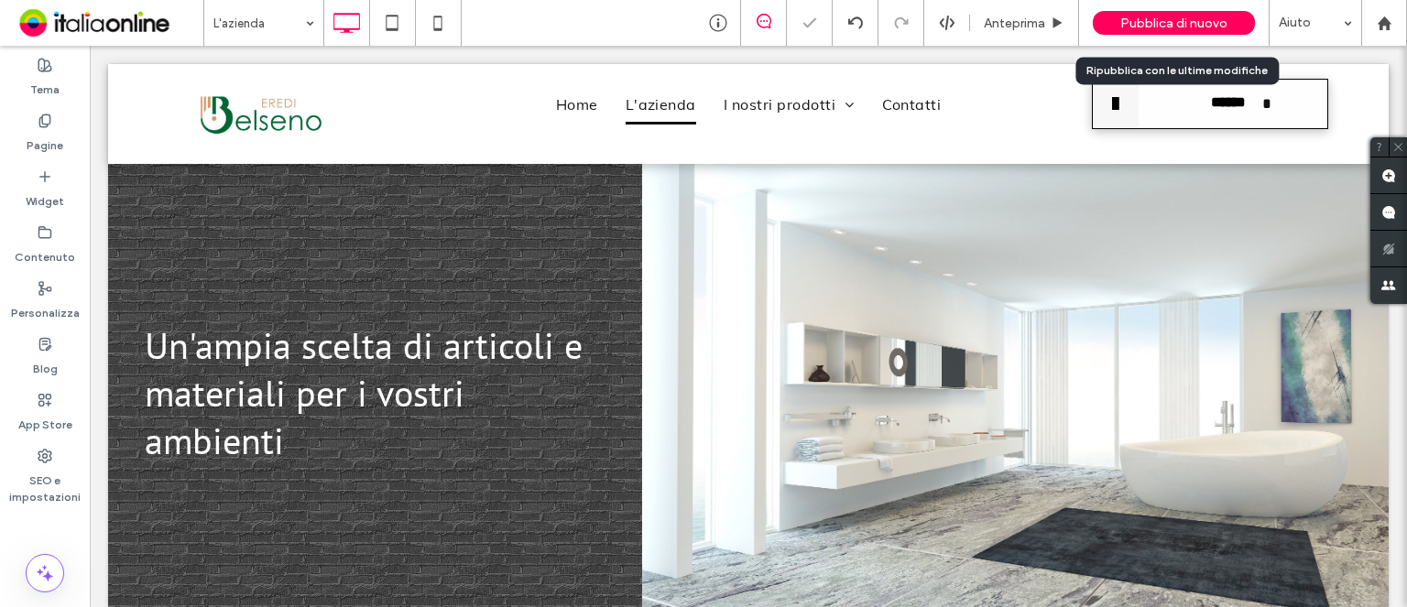
click at [1158, 25] on span "Pubblica di nuovo" at bounding box center [1173, 24] width 107 height 16
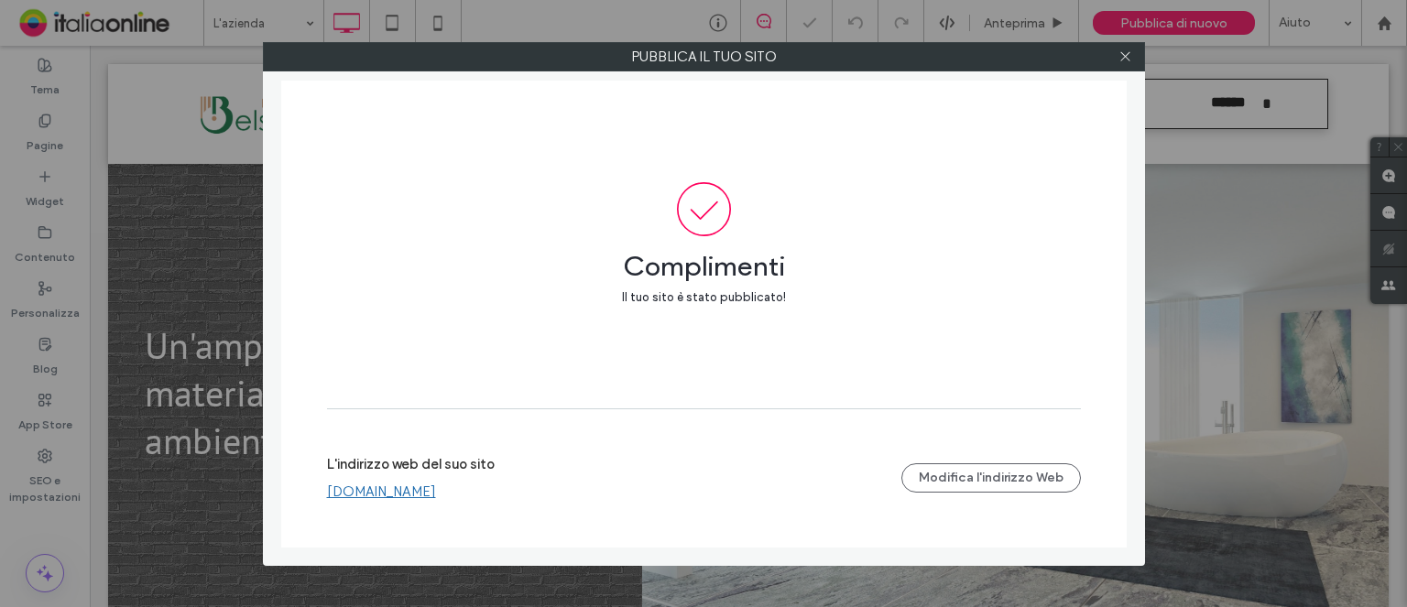
click at [403, 499] on link "[DOMAIN_NAME]" at bounding box center [381, 491] width 109 height 16
drag, startPoint x: 1126, startPoint y: 50, endPoint x: 459, endPoint y: 158, distance: 676.2
click at [1123, 50] on icon at bounding box center [1125, 56] width 14 height 14
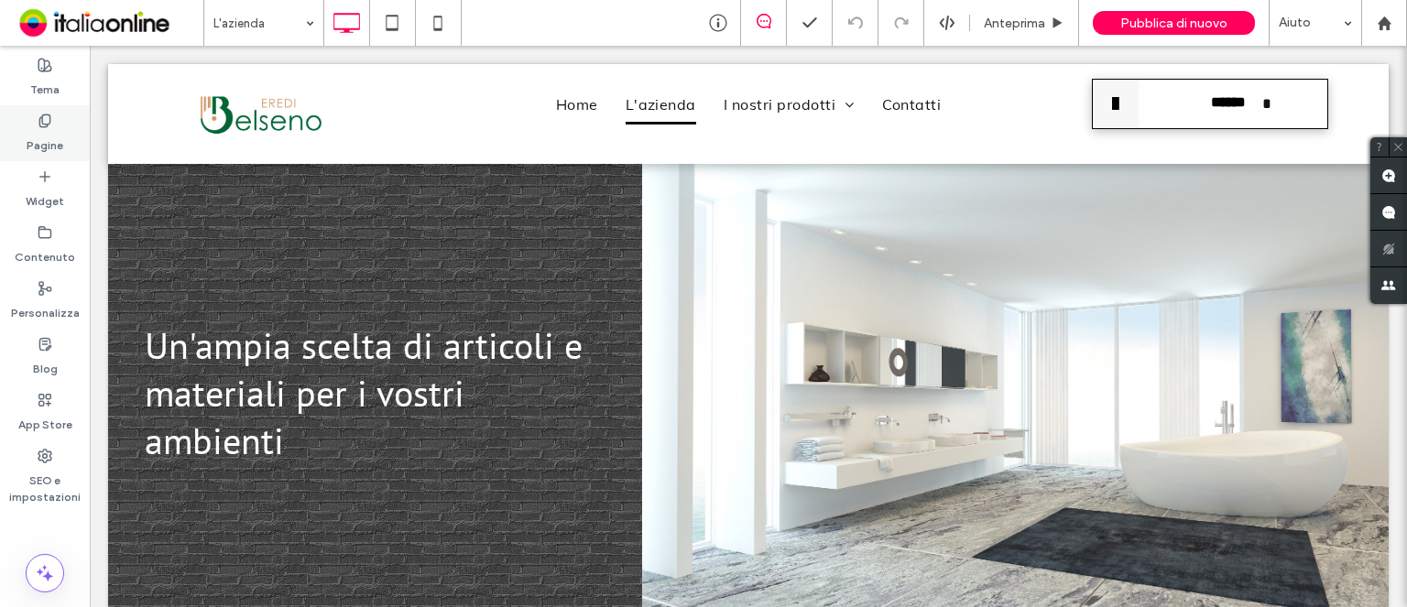
click at [63, 130] on div "Pagine" at bounding box center [45, 133] width 90 height 56
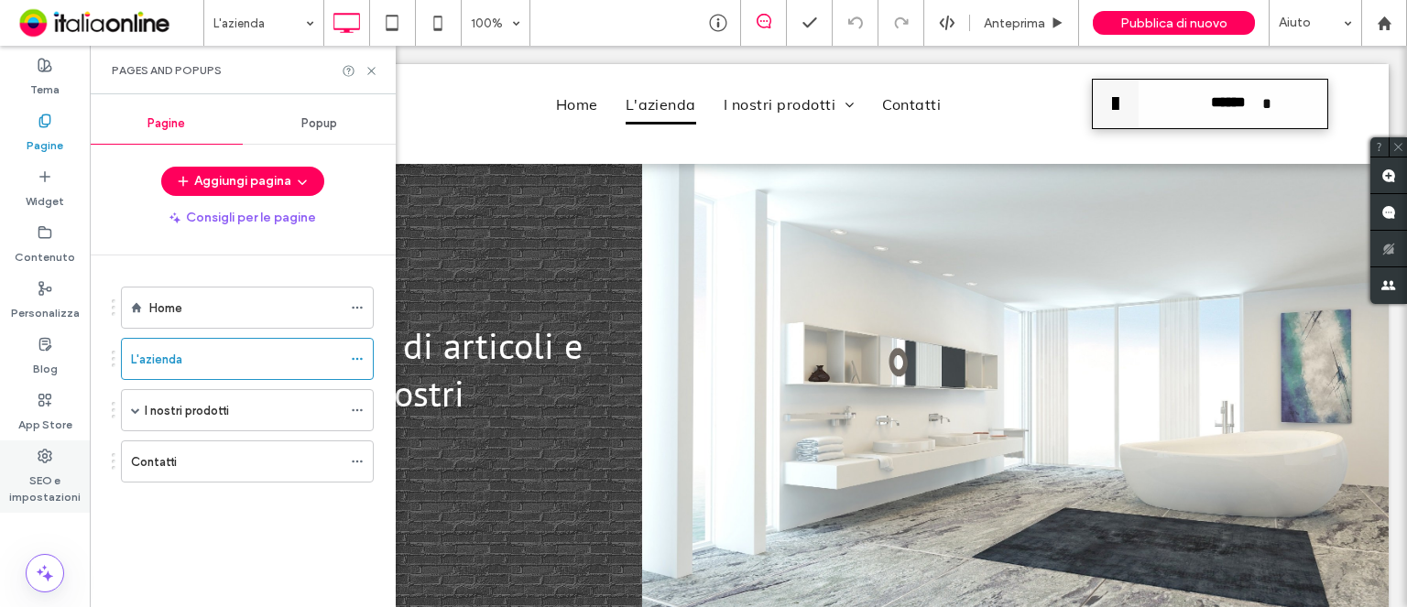
click at [56, 491] on label "SEO e impostazioni" at bounding box center [45, 484] width 90 height 42
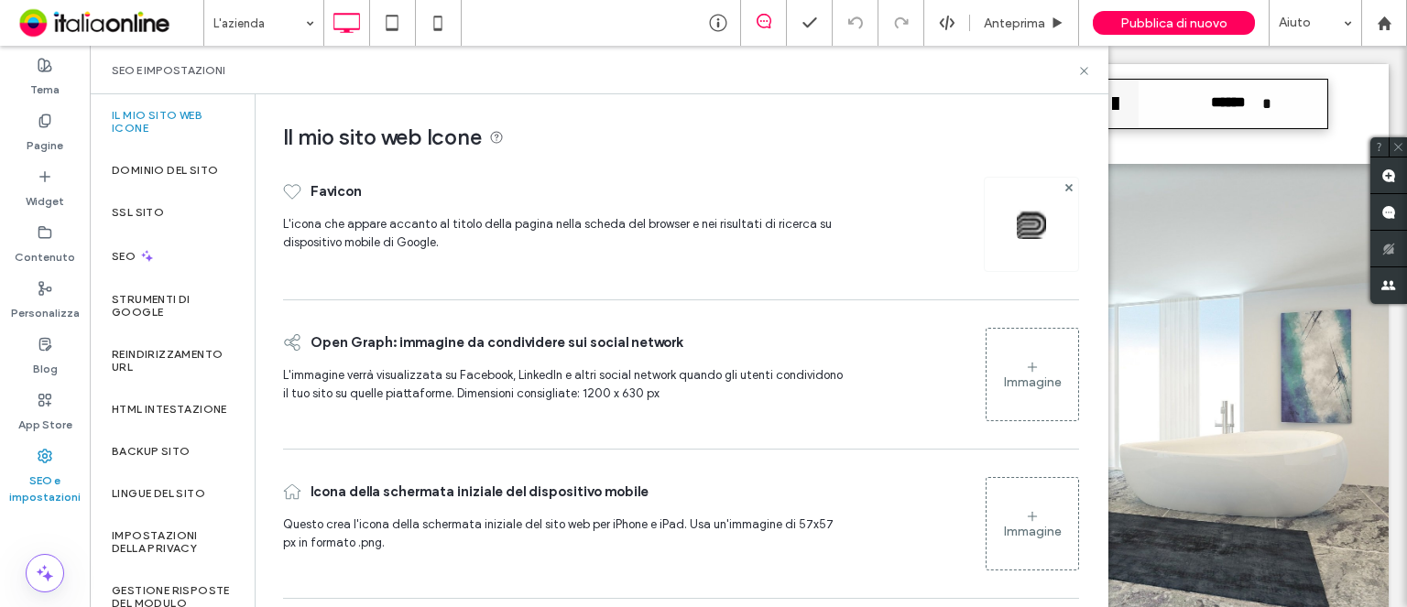
click at [1025, 224] on img at bounding box center [1030, 224] width 29 height 29
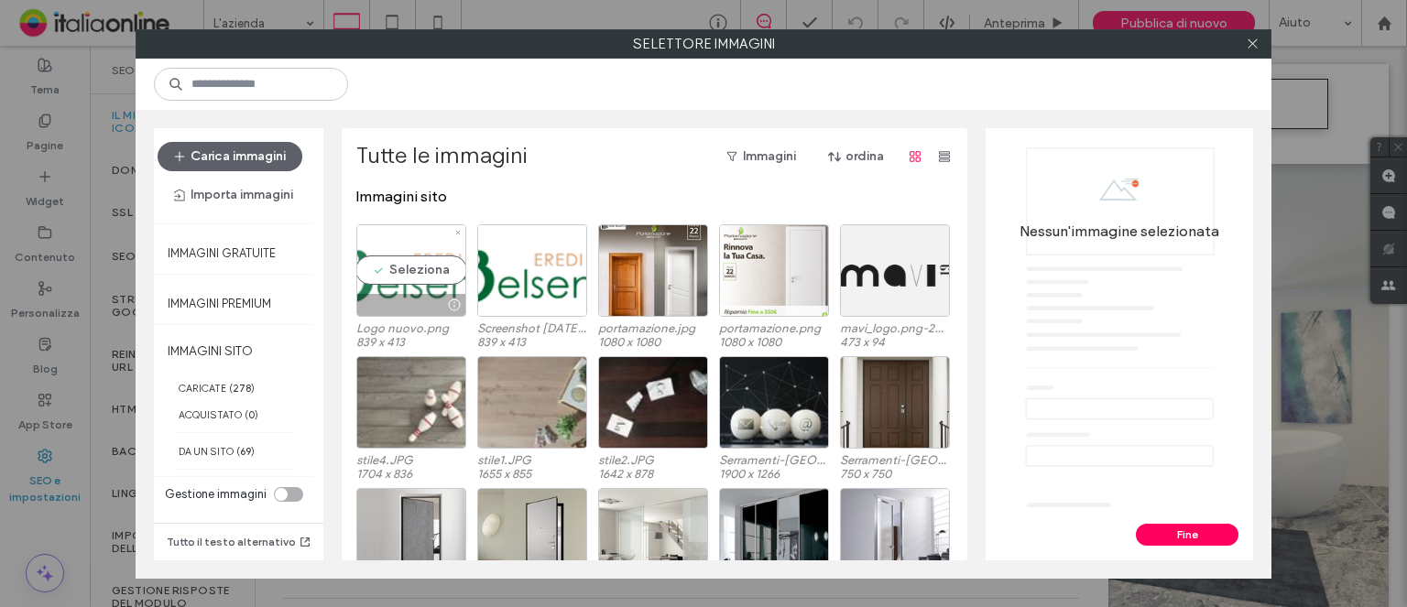
drag, startPoint x: 398, startPoint y: 263, endPoint x: 442, endPoint y: 263, distance: 44.0
click at [398, 263] on div "Seleziona" at bounding box center [411, 270] width 110 height 92
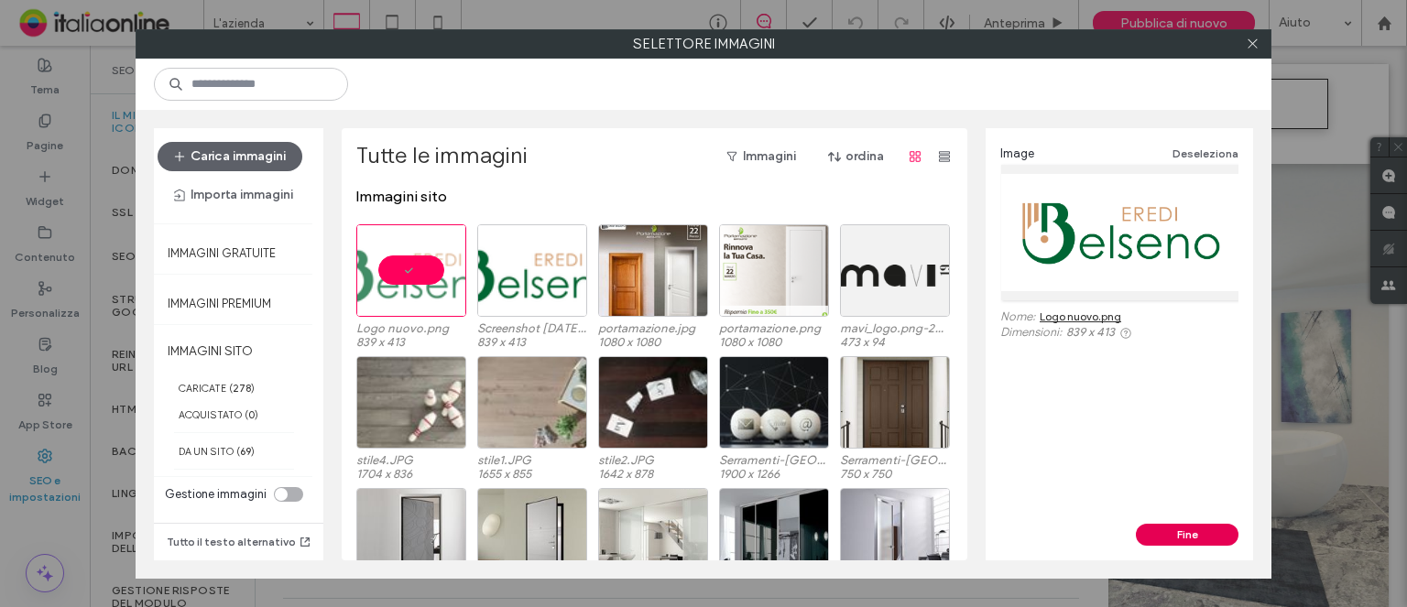
click at [1216, 534] on button "Fine" at bounding box center [1186, 535] width 103 height 22
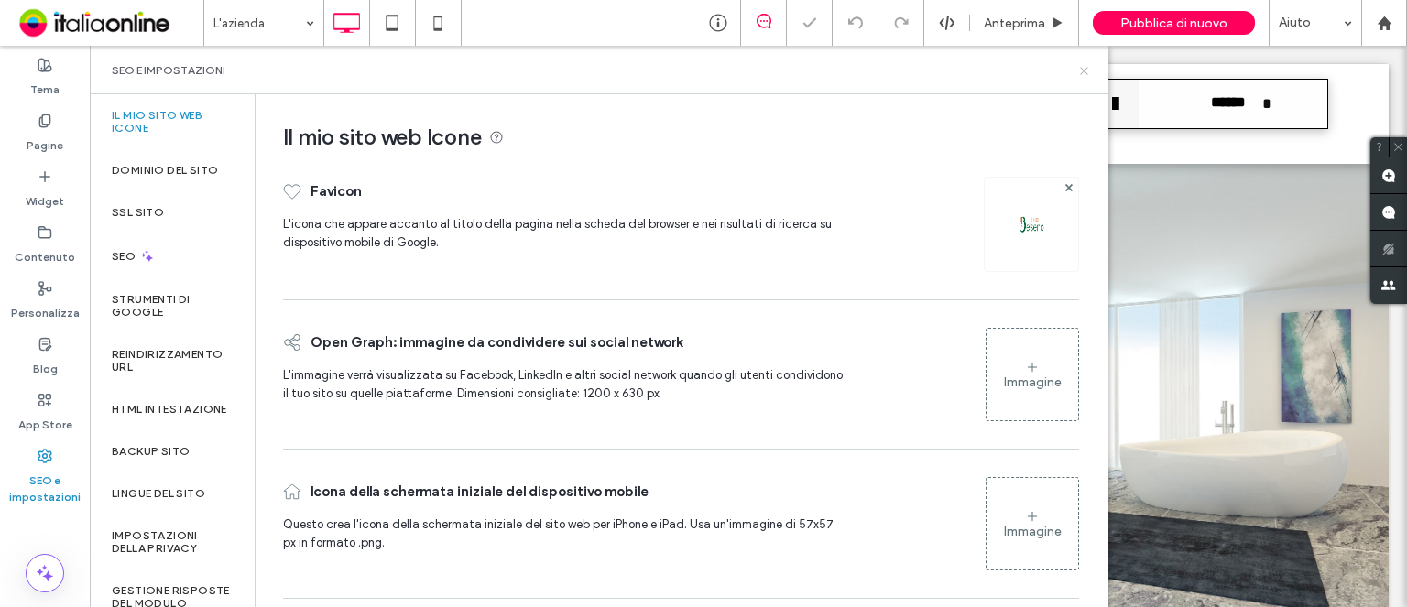
click at [1082, 72] on icon at bounding box center [1084, 71] width 14 height 14
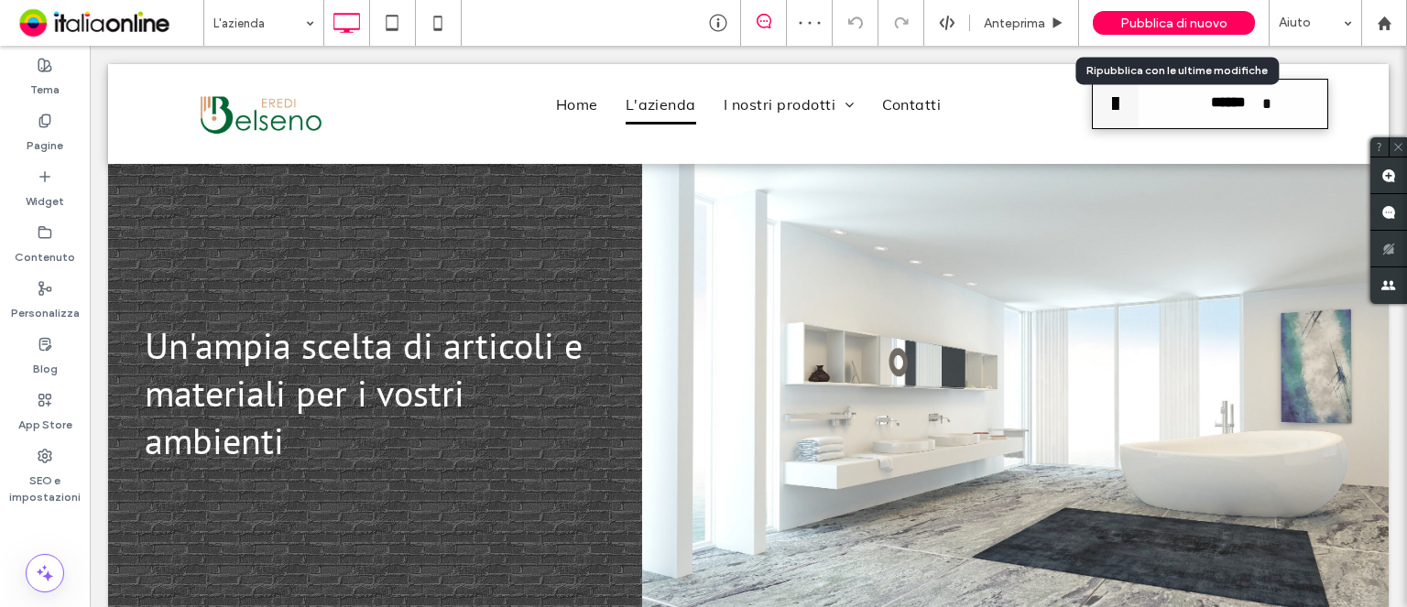
click at [1184, 21] on span "Pubblica di nuovo" at bounding box center [1173, 24] width 107 height 16
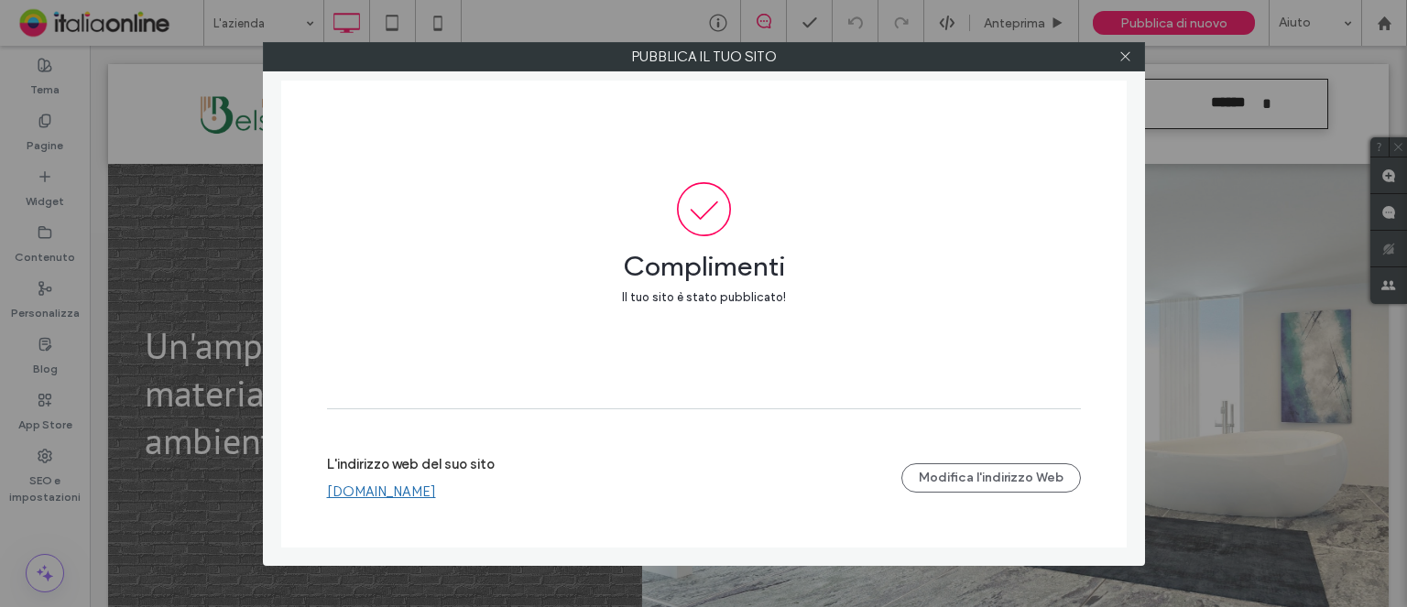
click at [389, 487] on link "[DOMAIN_NAME]" at bounding box center [381, 491] width 109 height 16
